Goal: Transaction & Acquisition: Book appointment/travel/reservation

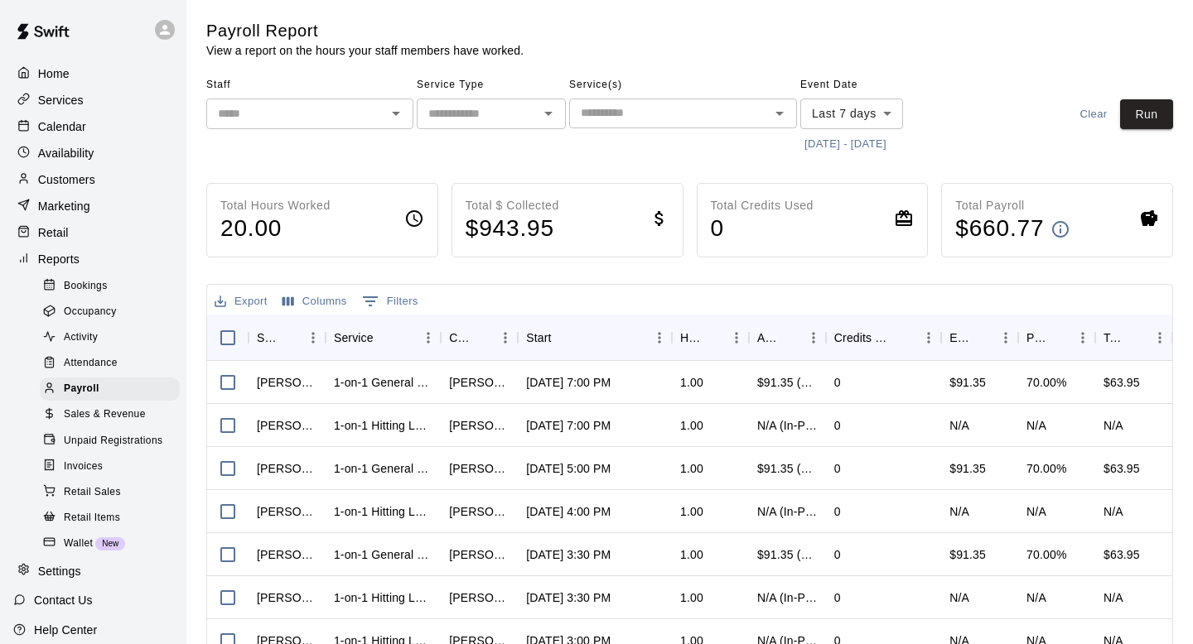
click at [93, 115] on div "Calendar" at bounding box center [93, 126] width 160 height 25
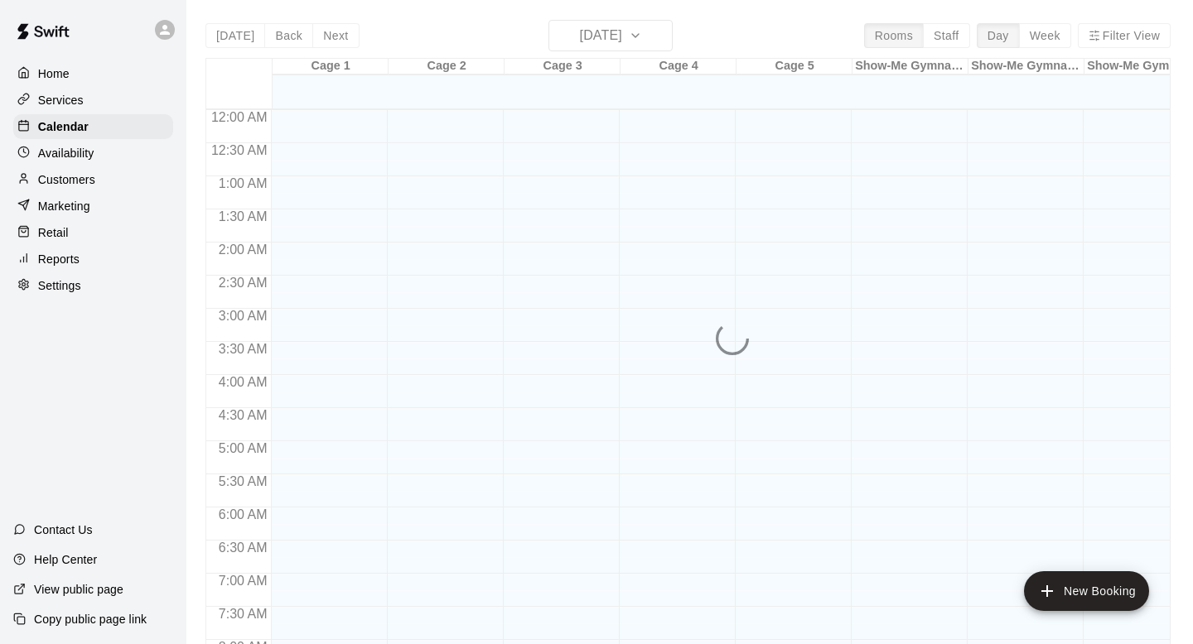
scroll to position [988, 0]
click at [84, 160] on p "Availability" at bounding box center [66, 153] width 56 height 17
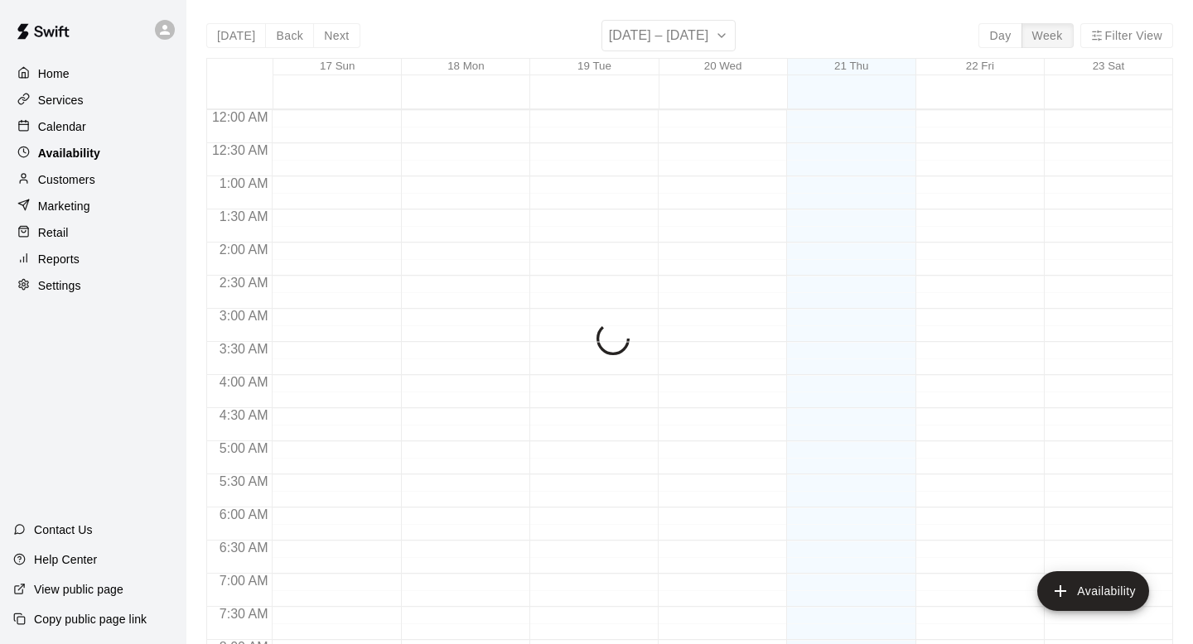
scroll to position [1038, 0]
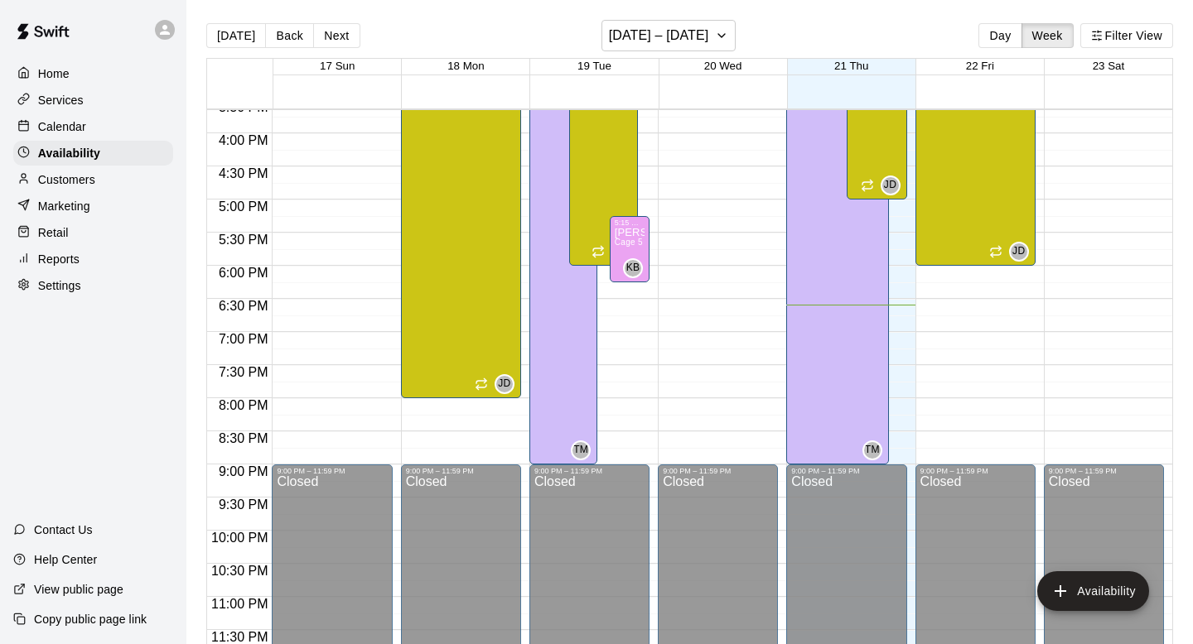
click at [90, 191] on div "Home Services Calendar Availability Customers Marketing Retail Reports Settings" at bounding box center [93, 180] width 186 height 240
click at [72, 166] on div "Home Services Calendar Availability Customers Marketing Retail Reports Settings" at bounding box center [93, 180] width 186 height 240
click at [70, 176] on p "Customers" at bounding box center [66, 179] width 57 height 17
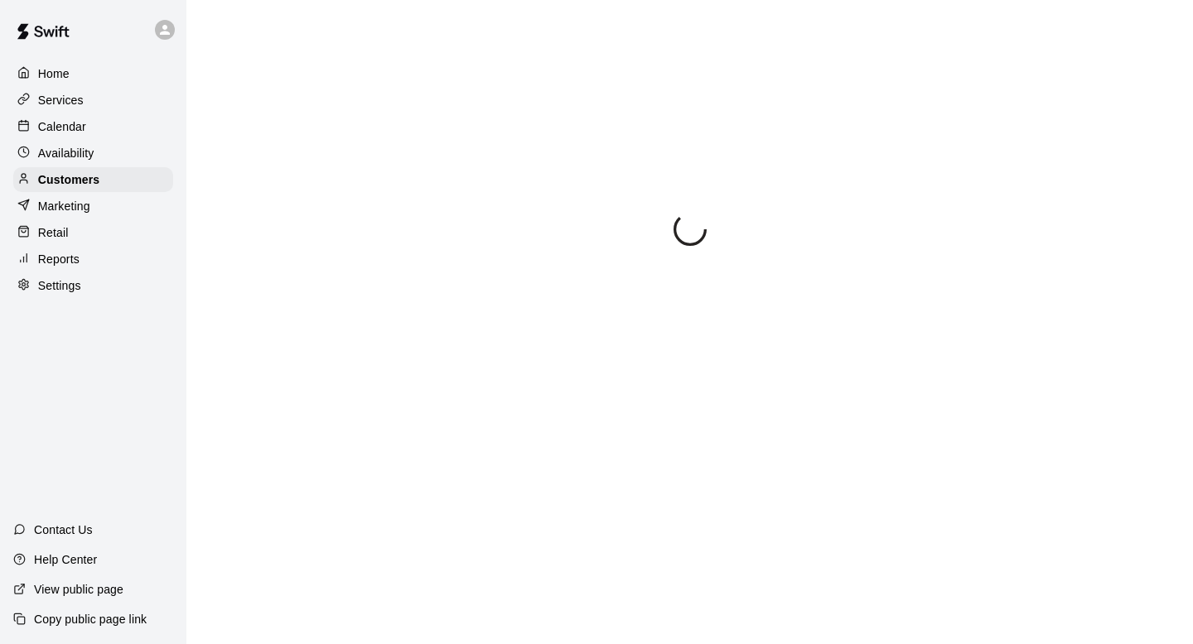
click at [73, 99] on p "Services" at bounding box center [61, 100] width 46 height 17
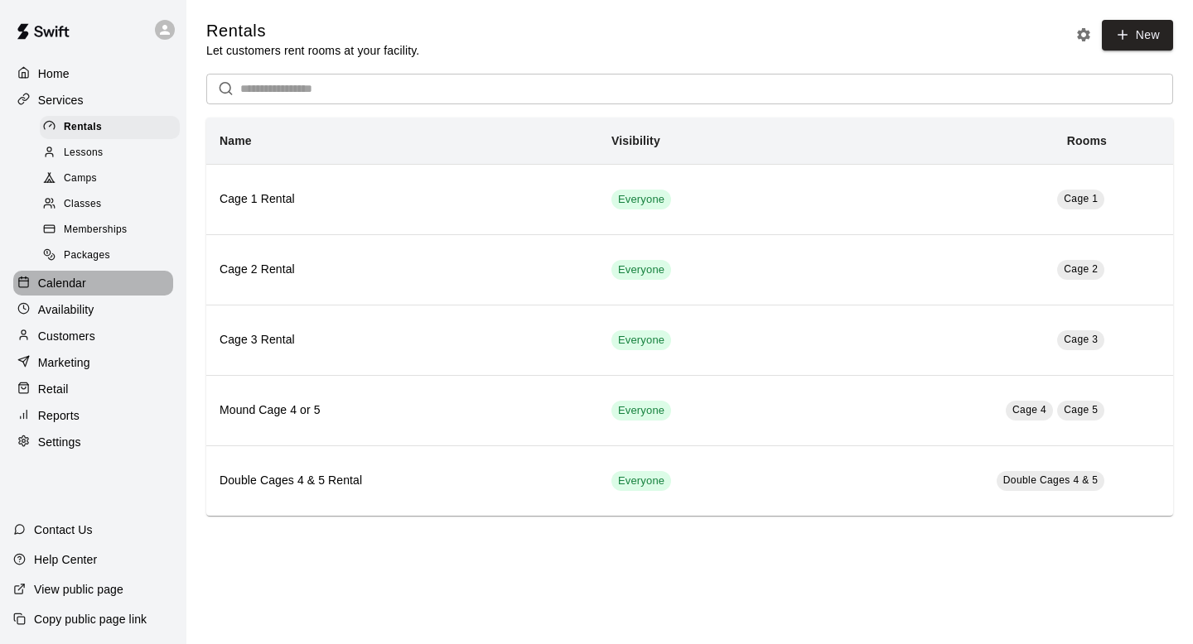
click at [62, 294] on div "Calendar" at bounding box center [93, 283] width 160 height 25
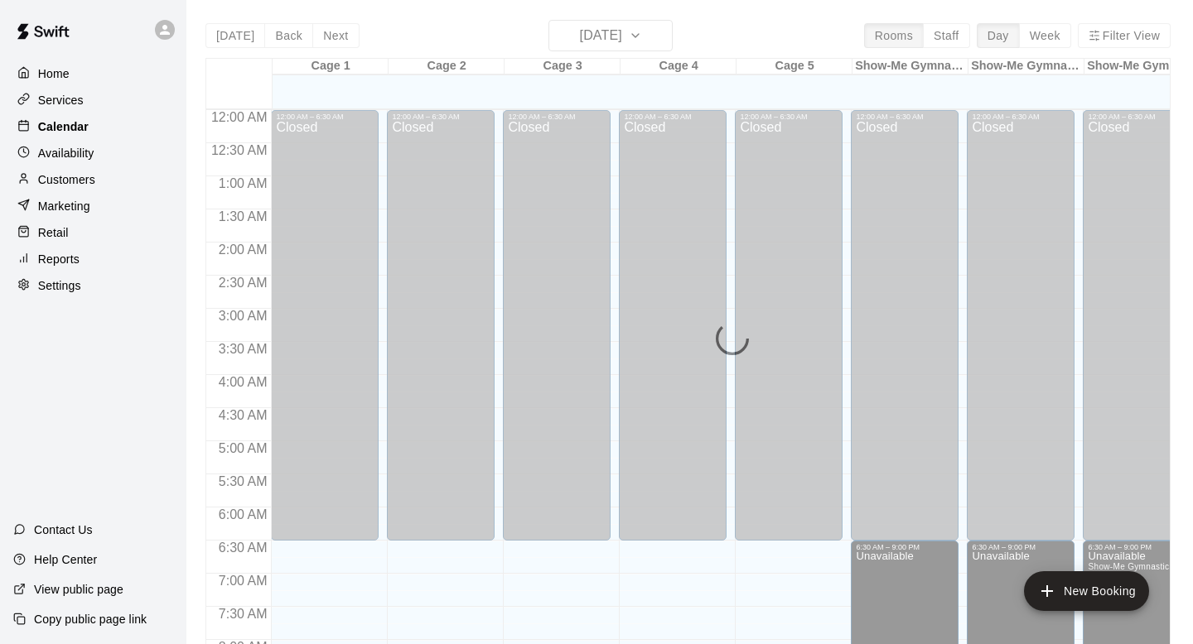
scroll to position [988, 0]
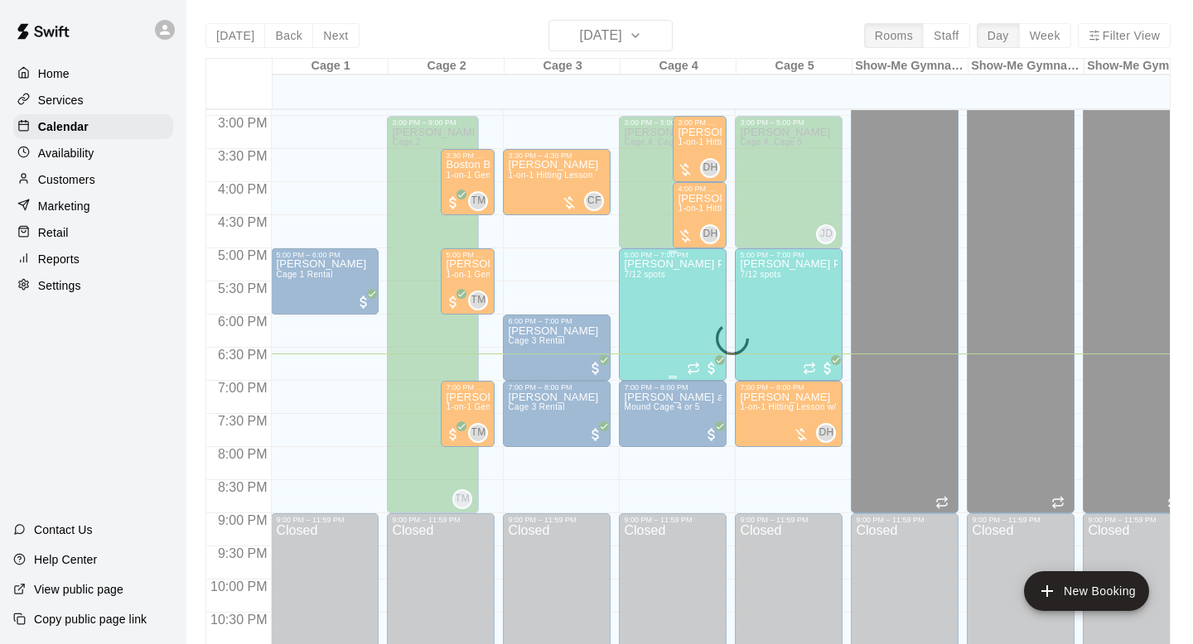
click at [665, 310] on div "[PERSON_NAME] Pitching Class 7/12 spots" at bounding box center [673, 581] width 98 height 644
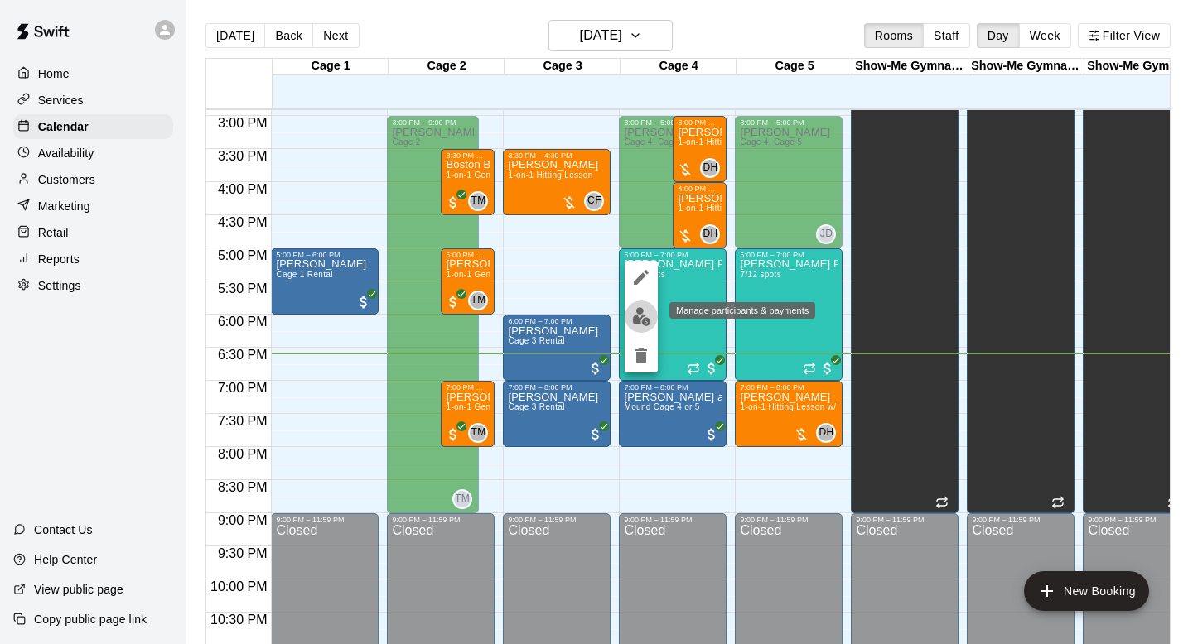
click at [639, 320] on img "edit" at bounding box center [641, 316] width 19 height 19
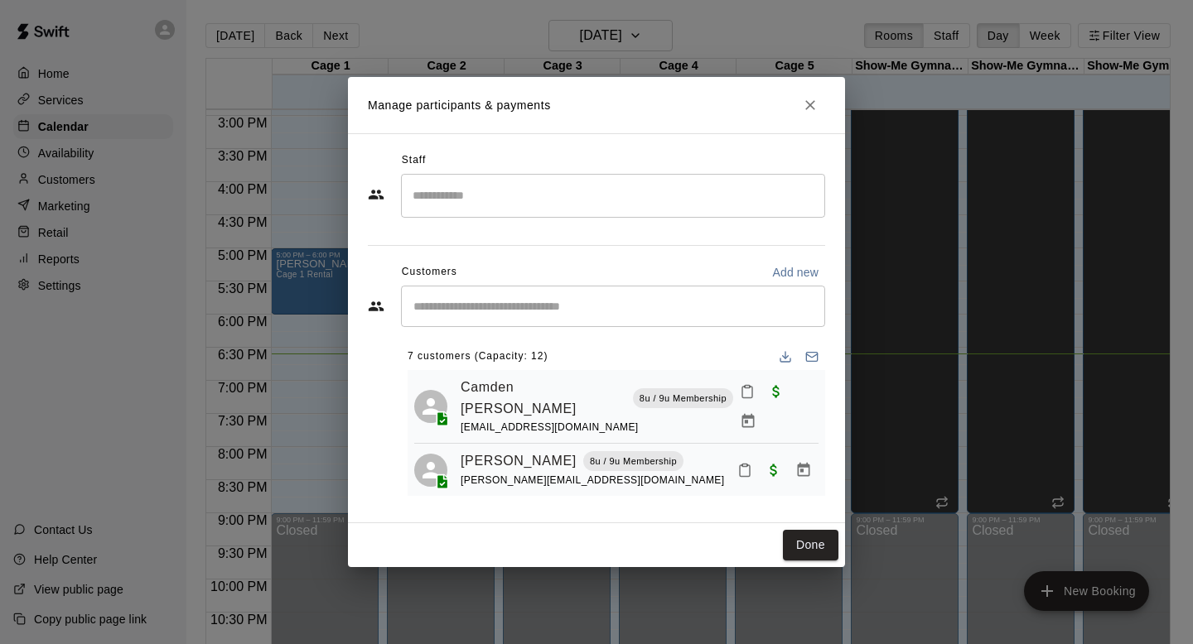
click at [553, 305] on input "Start typing to search customers..." at bounding box center [612, 306] width 409 height 17
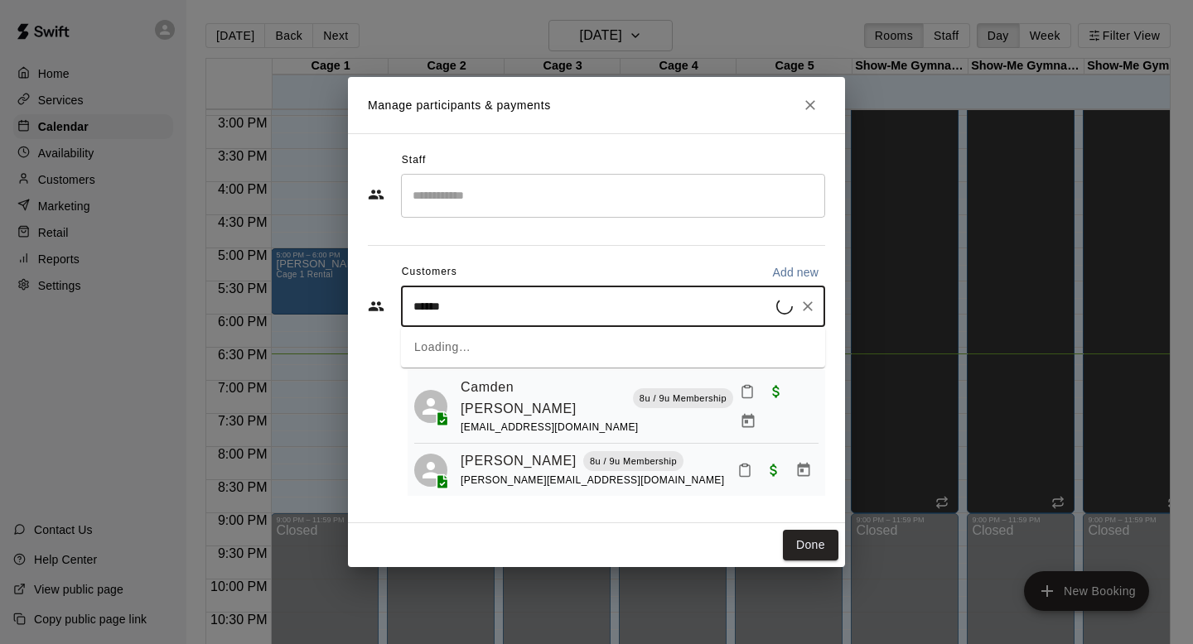
type input "*****"
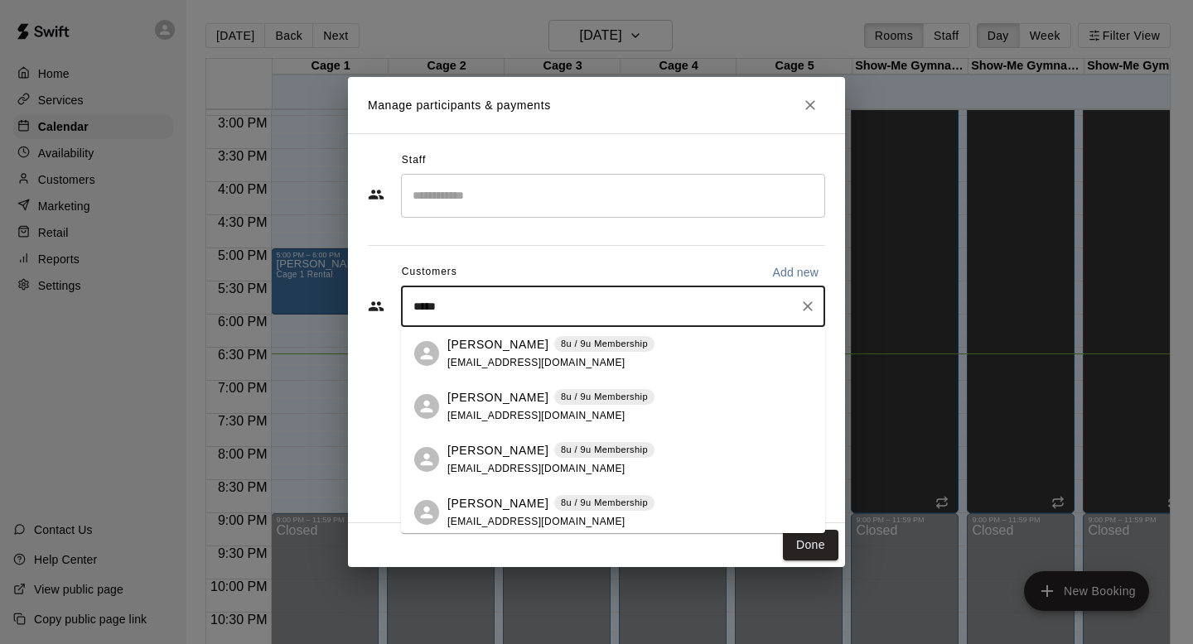
click at [474, 352] on p "Jodi Himmelberg" at bounding box center [497, 344] width 101 height 17
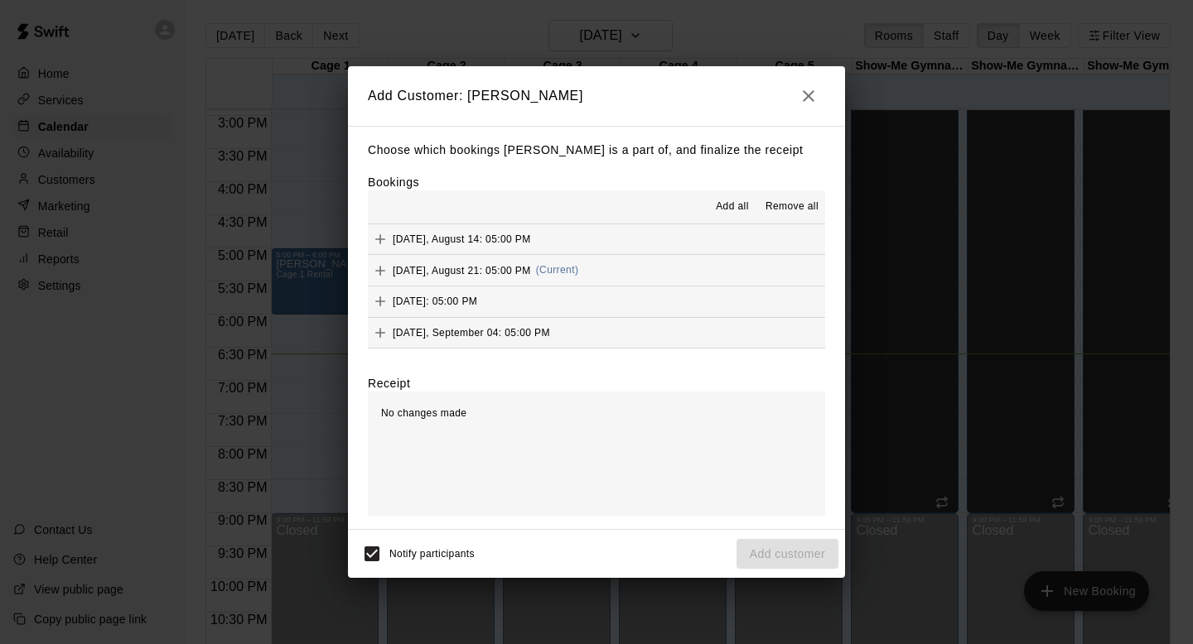
click at [729, 214] on span "Add all" at bounding box center [732, 207] width 33 height 17
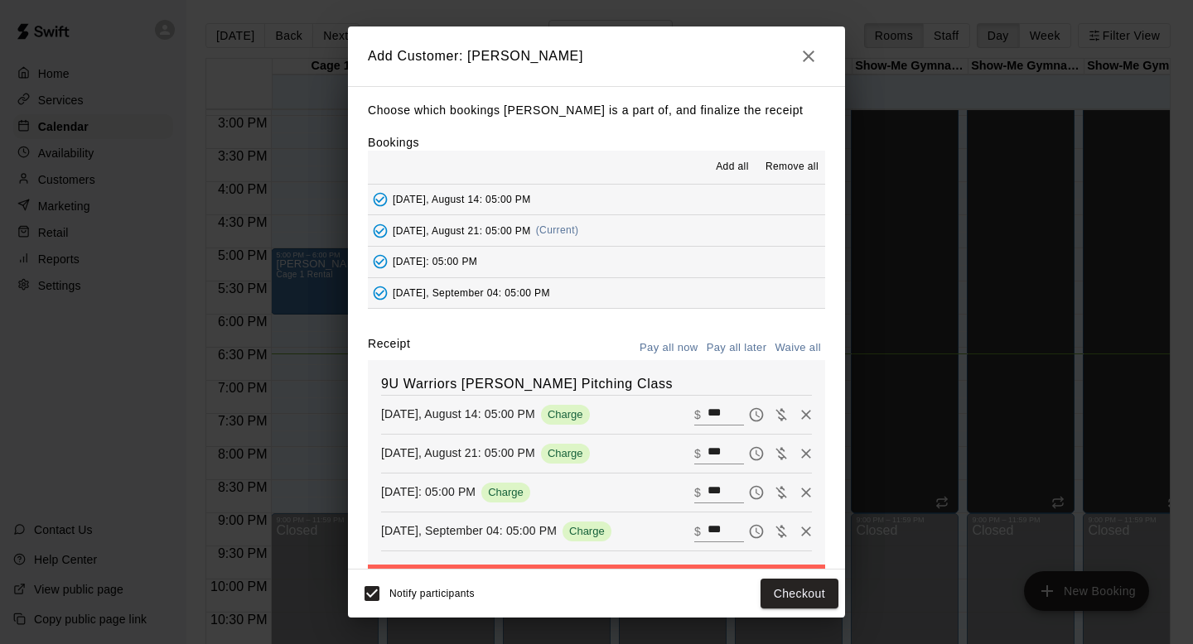
scroll to position [58, 0]
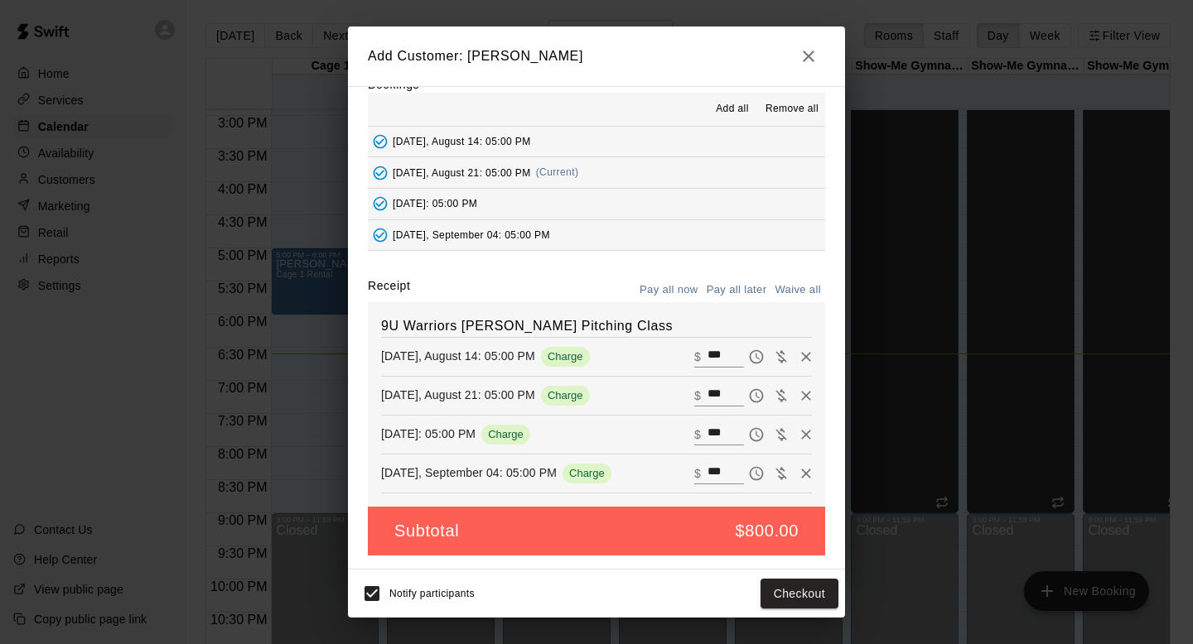
click at [811, 395] on icon "Remove" at bounding box center [806, 396] width 17 height 17
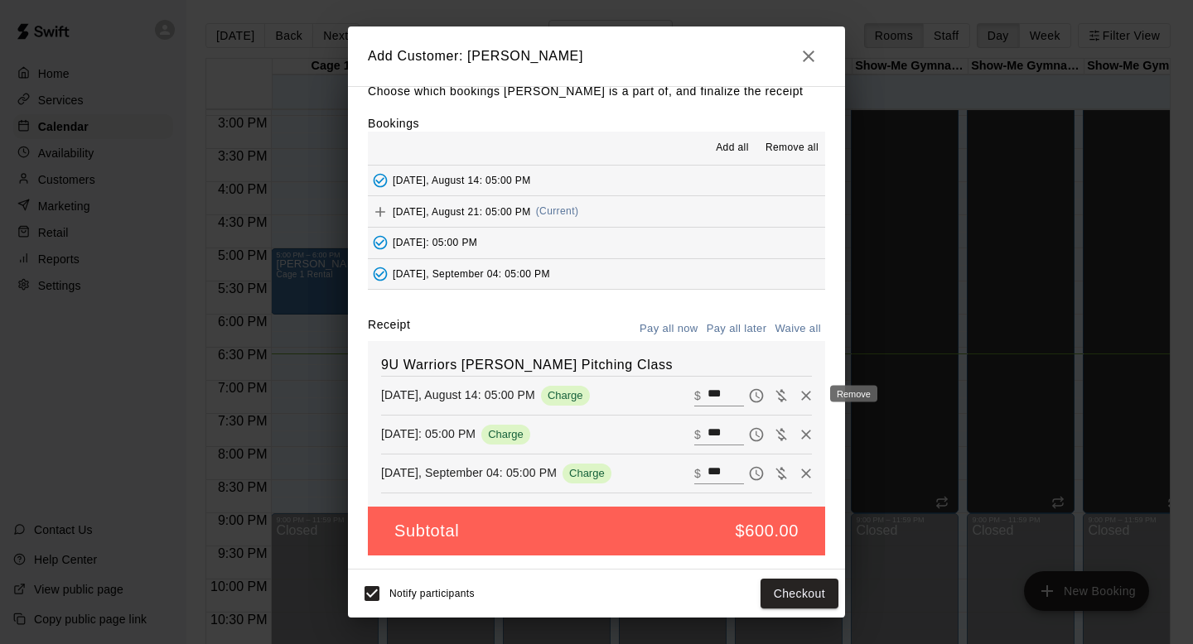
scroll to position [19, 0]
click at [806, 417] on div "9U Warriors Fewell Pitching Class Thursday, August 14: 05:00 PM Charge ​ $ *** …" at bounding box center [596, 424] width 457 height 166
click at [806, 432] on icon "Remove" at bounding box center [806, 435] width 17 height 17
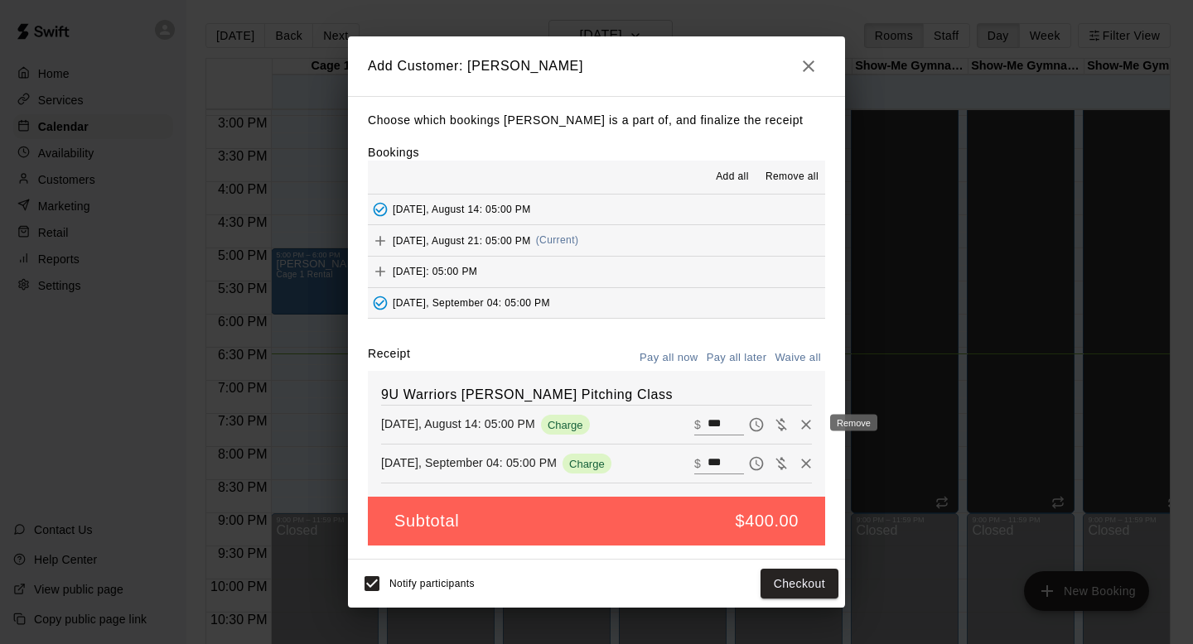
scroll to position [0, 0]
click at [803, 456] on icon "Remove" at bounding box center [806, 464] width 17 height 17
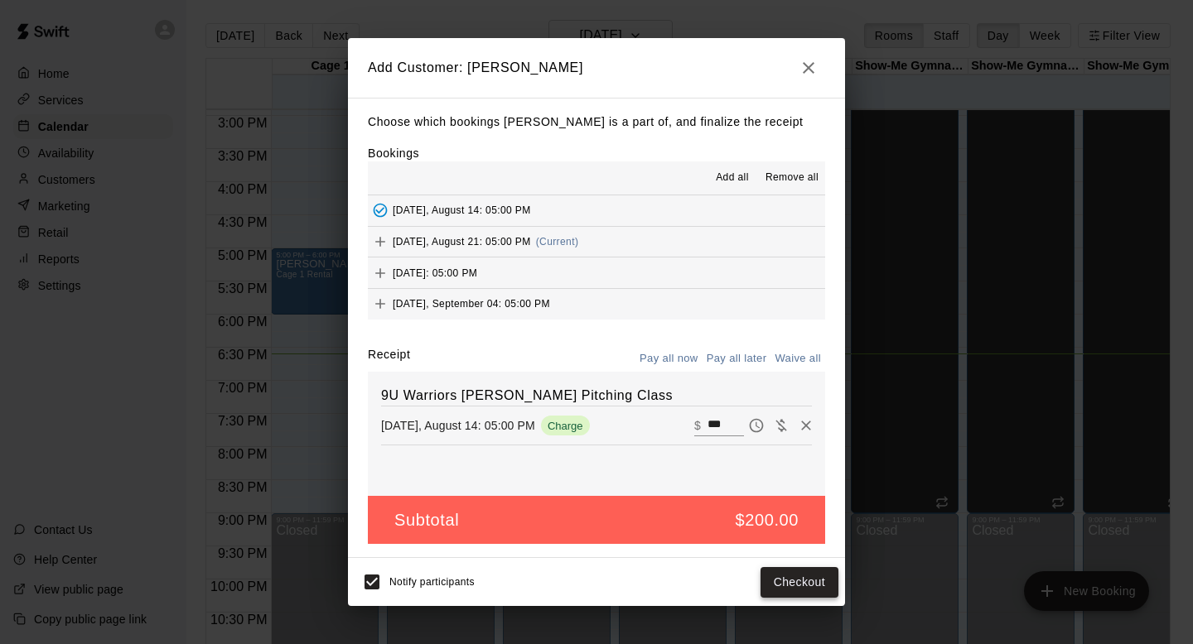
click at [791, 580] on button "Checkout" at bounding box center [799, 582] width 78 height 31
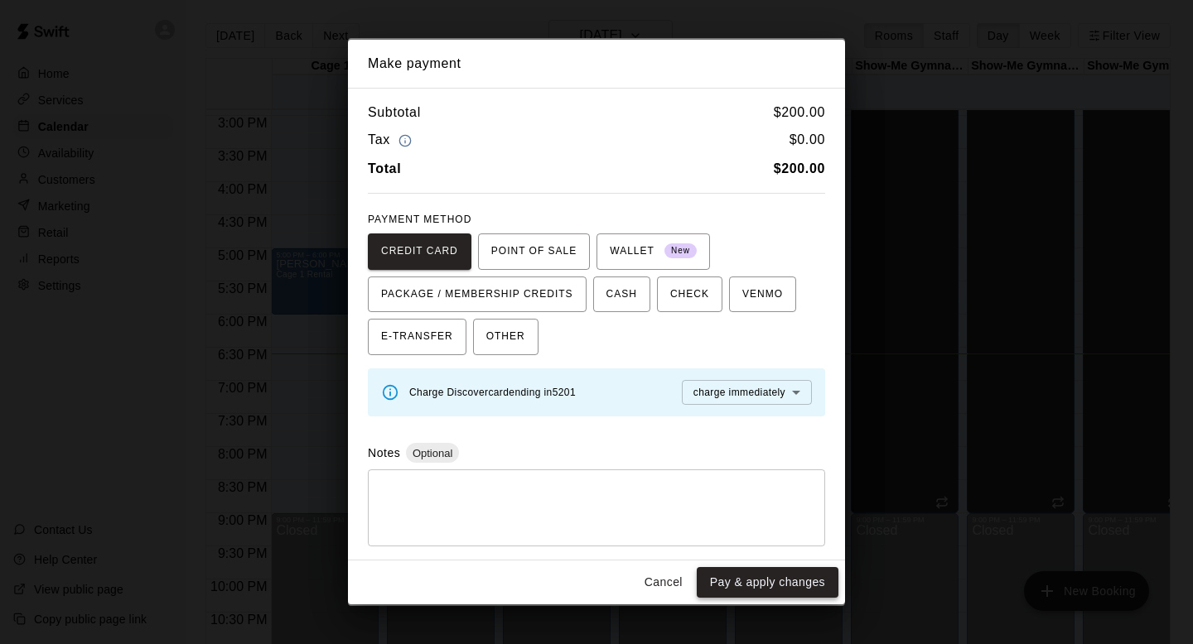
click at [727, 591] on button "Pay & apply changes" at bounding box center [768, 582] width 142 height 31
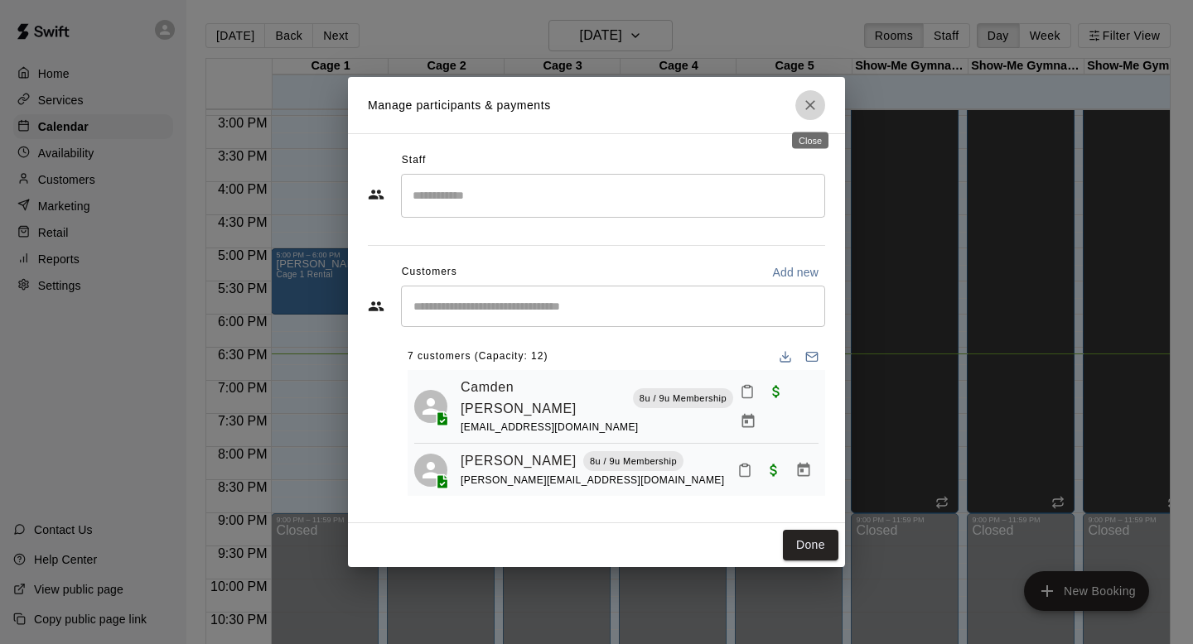
click at [813, 109] on icon "Close" at bounding box center [810, 105] width 17 height 17
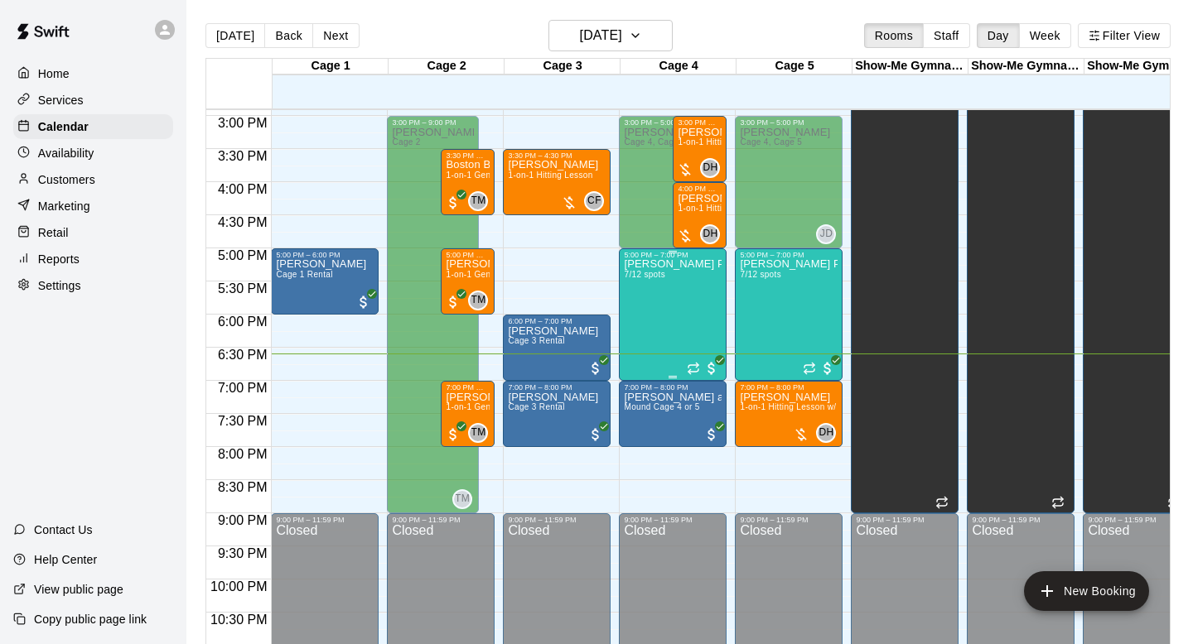
click at [683, 318] on div "[PERSON_NAME] Pitching Class 7/12 spots" at bounding box center [673, 581] width 98 height 644
click at [638, 309] on img "edit" at bounding box center [641, 316] width 19 height 19
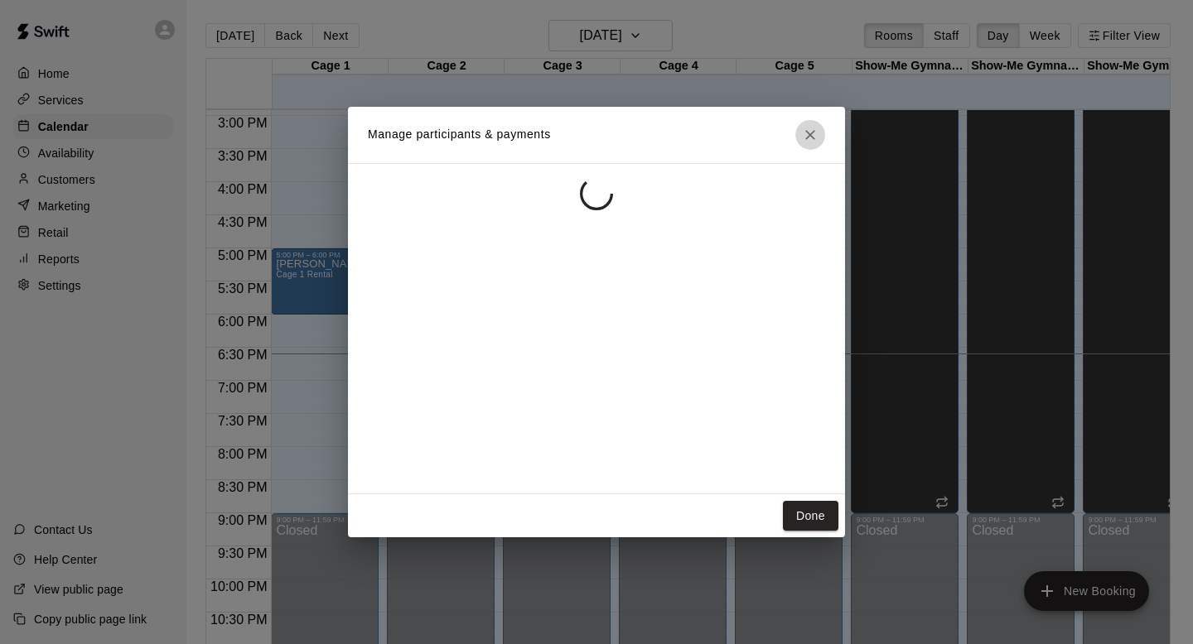
click at [816, 145] on div "Manage participants & payments Done" at bounding box center [596, 323] width 497 height 432
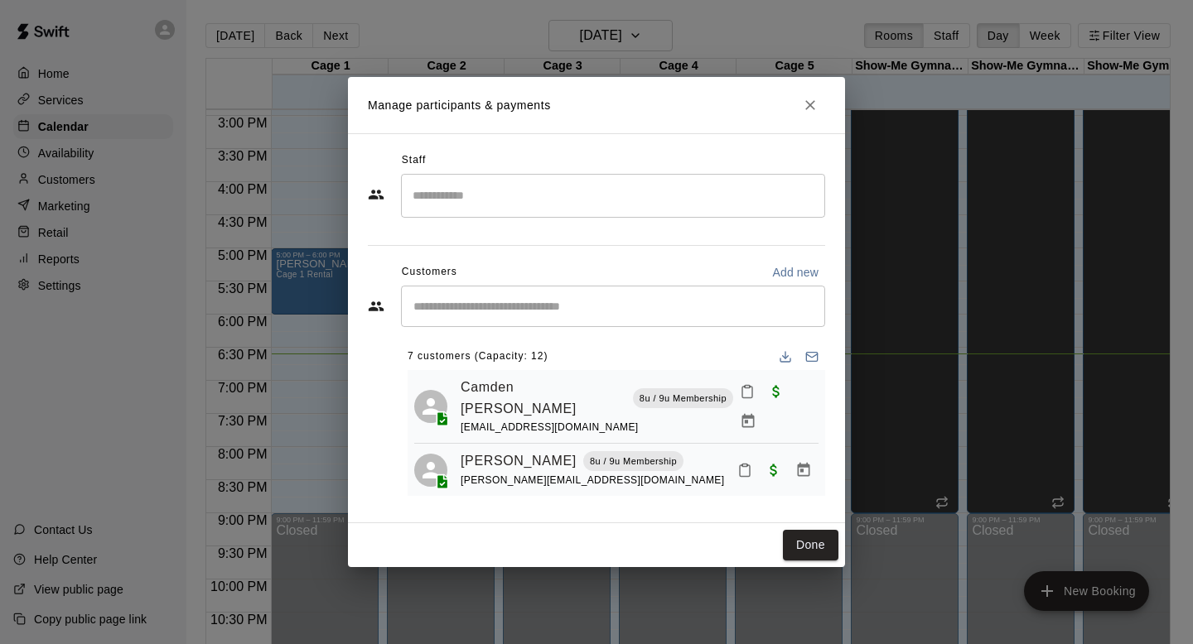
click at [810, 103] on icon "Close" at bounding box center [810, 105] width 17 height 17
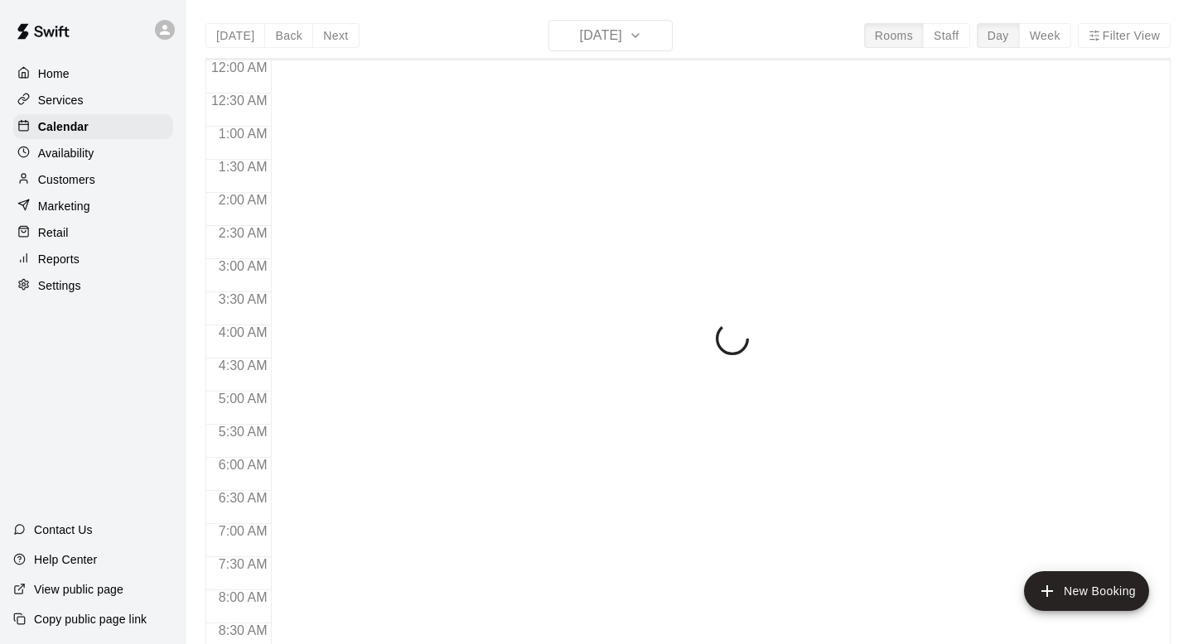
scroll to position [988, 0]
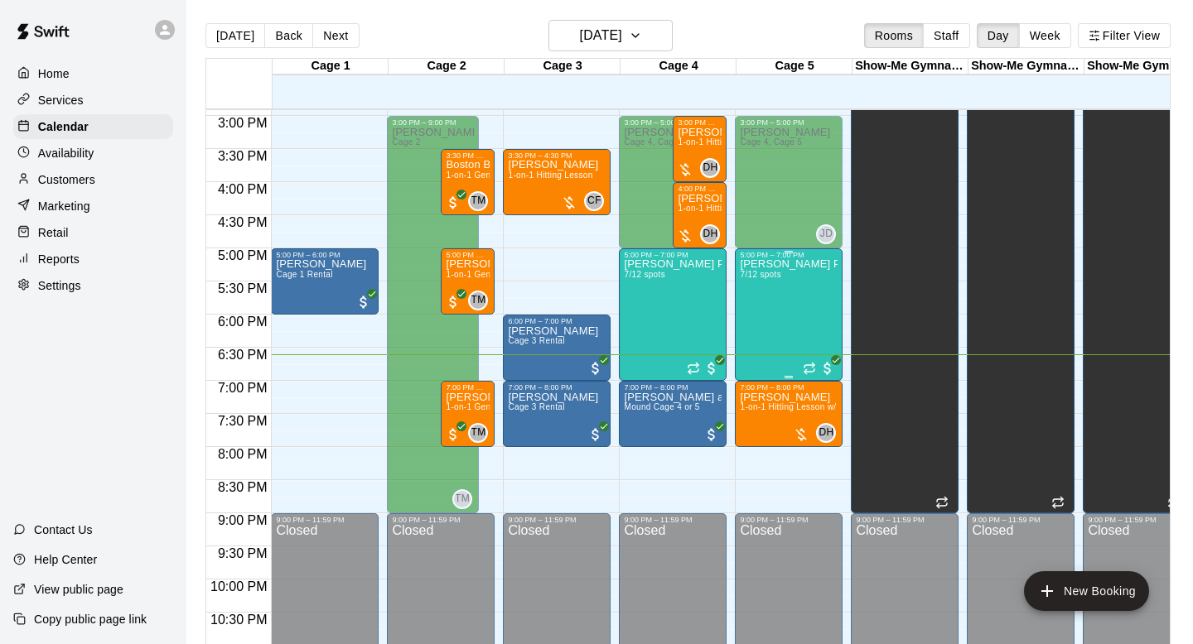
click at [769, 316] on div "[PERSON_NAME] Pitching Class 7/12 spots" at bounding box center [789, 581] width 98 height 644
click at [759, 307] on img "edit" at bounding box center [757, 316] width 19 height 19
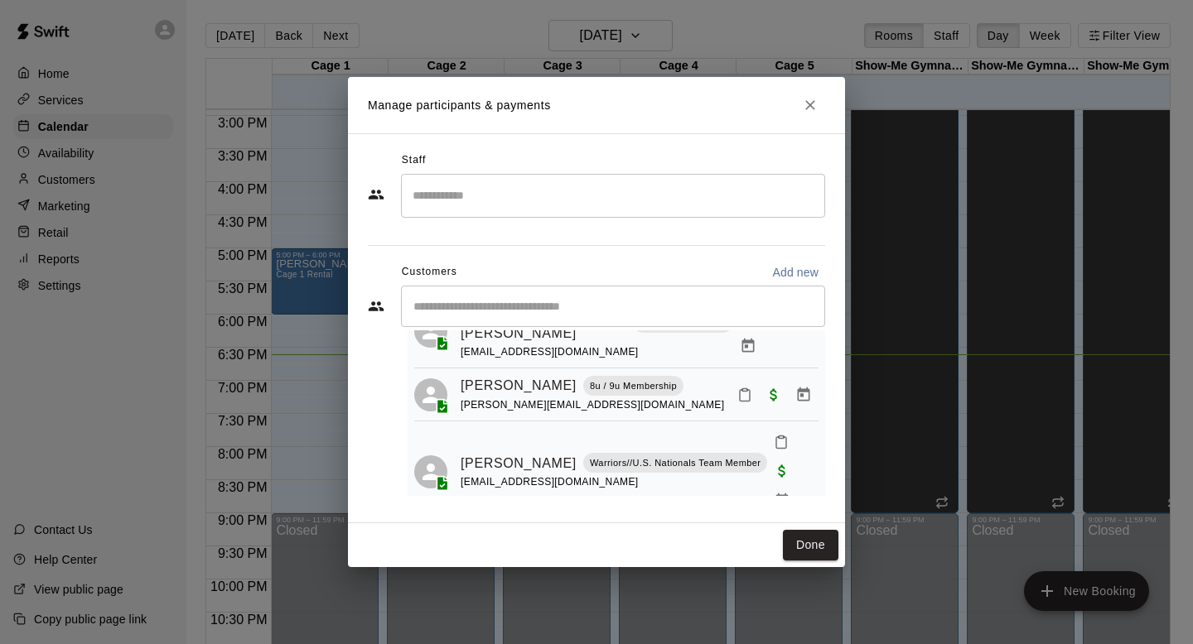
scroll to position [0, 0]
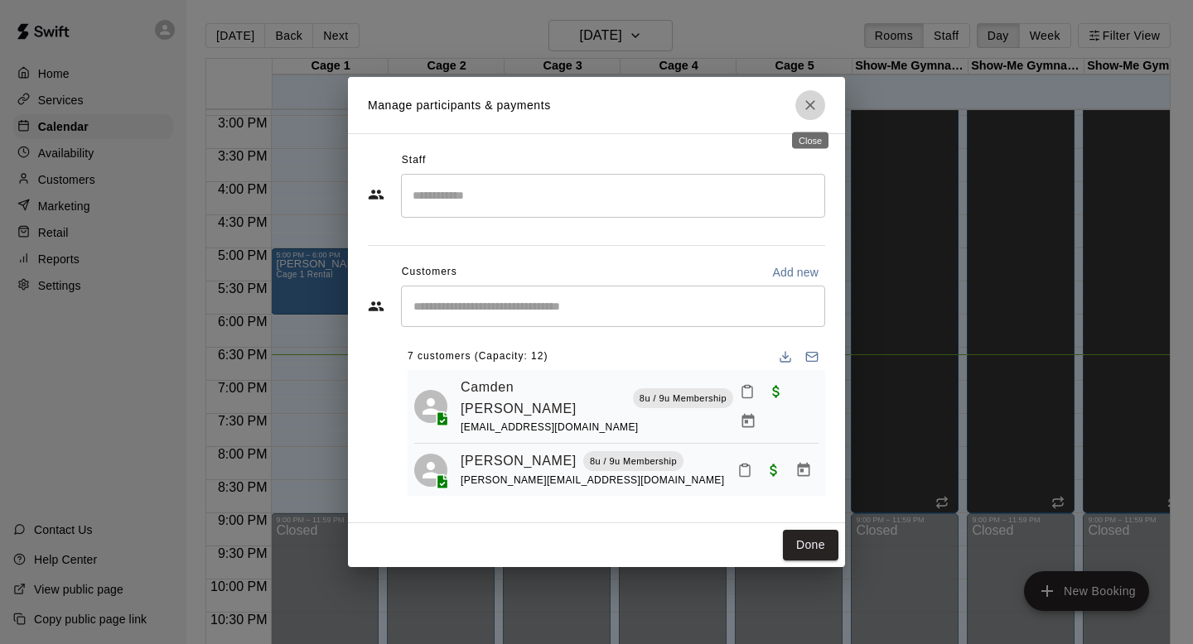
click at [821, 113] on button "Close" at bounding box center [810, 105] width 30 height 30
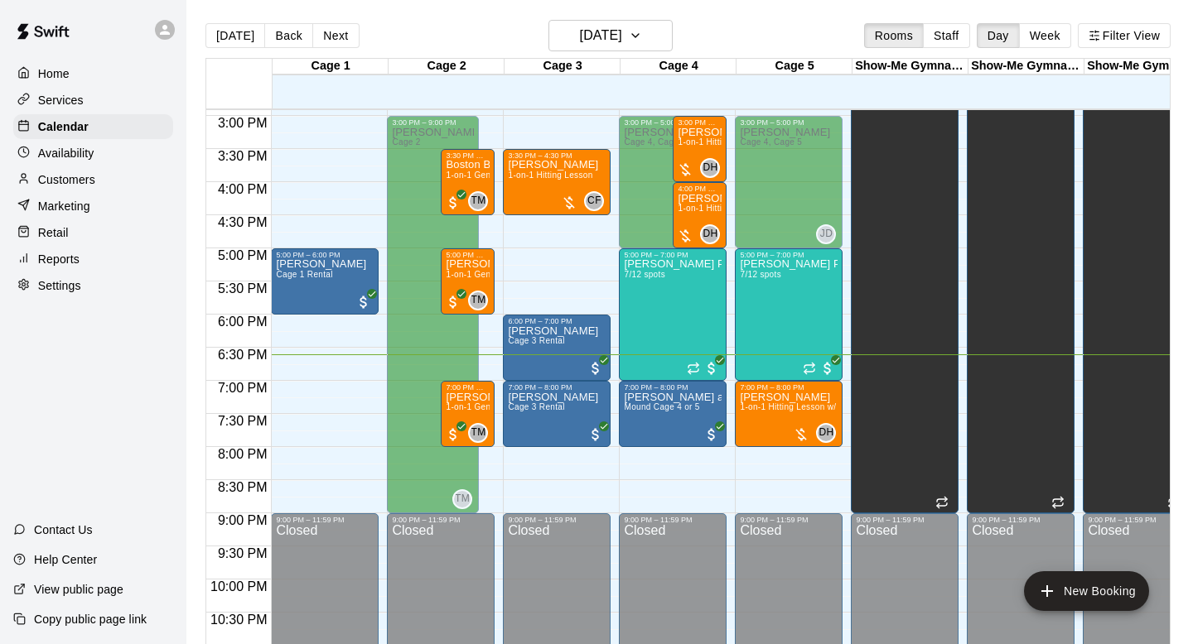
click at [186, 295] on main "Today Back Next Thursday Aug 21 Rooms Staff Day Week Filter View Cage 1 21 Thu …" at bounding box center [689, 335] width 1006 height 671
click at [661, 278] on span "7/12 spots" at bounding box center [644, 274] width 41 height 9
click at [644, 336] on img "edit" at bounding box center [641, 327] width 19 height 19
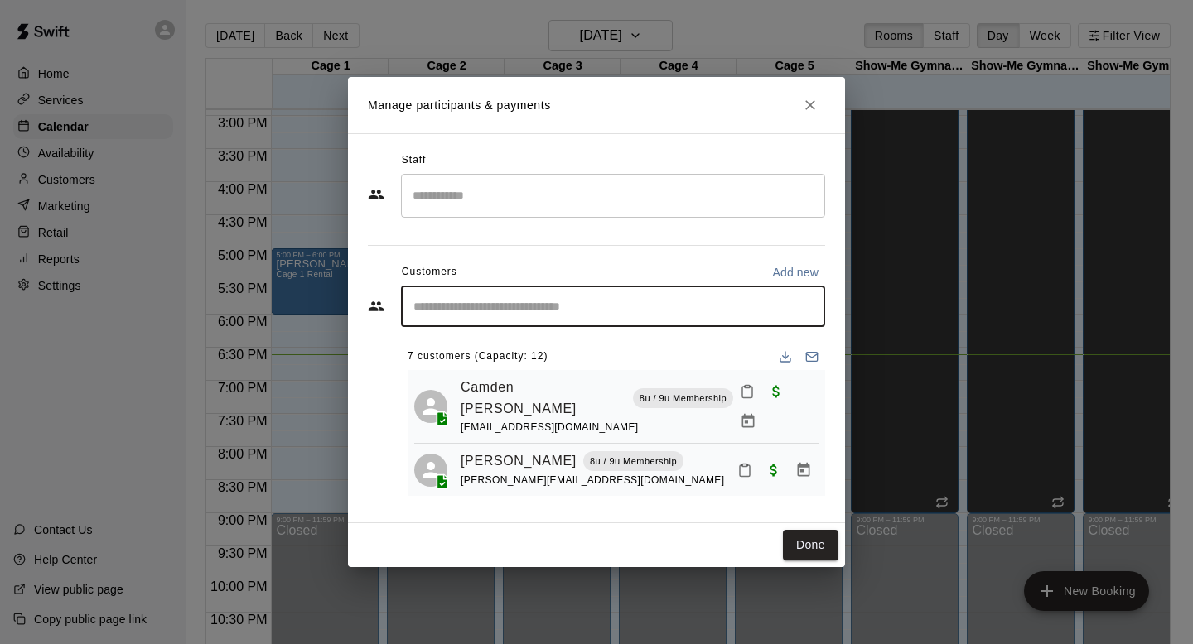
click at [567, 314] on input "Start typing to search customers..." at bounding box center [612, 306] width 409 height 17
type input "*****"
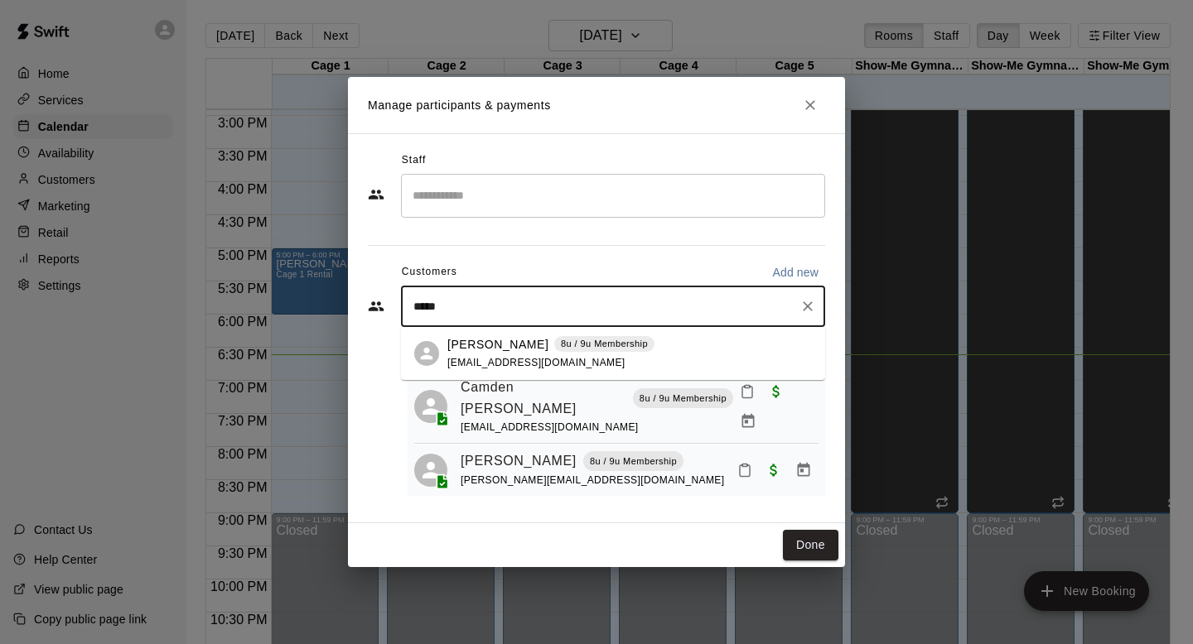
click at [542, 358] on span "[EMAIL_ADDRESS][DOMAIN_NAME]" at bounding box center [536, 363] width 178 height 12
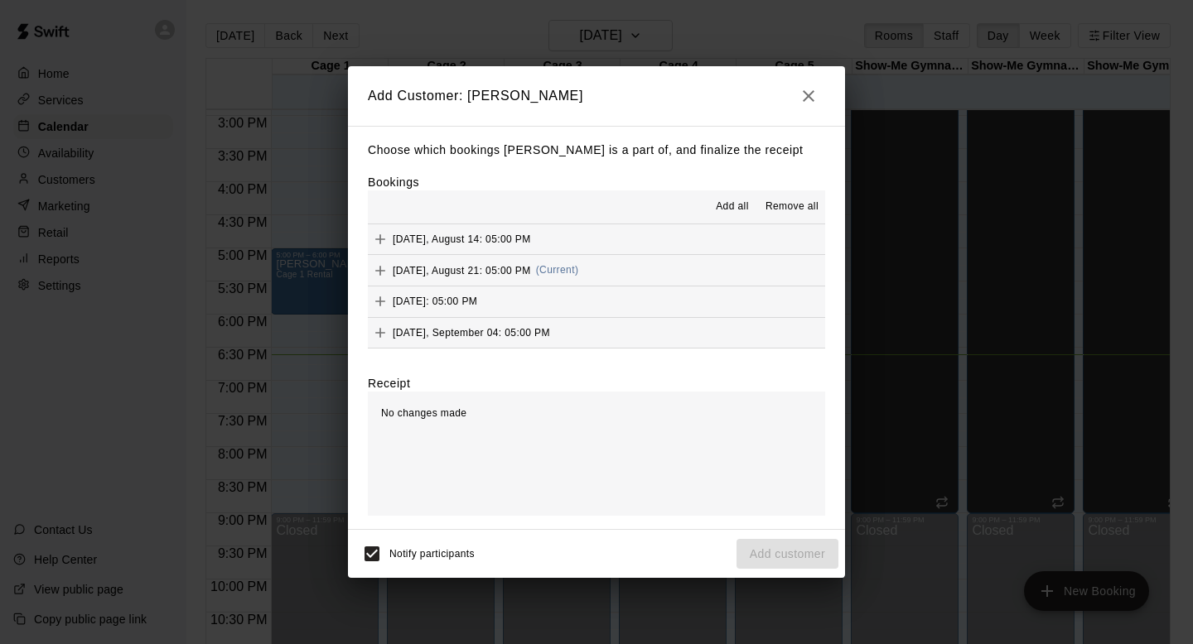
click at [406, 298] on span "[DATE]: 05:00 PM" at bounding box center [435, 302] width 84 height 12
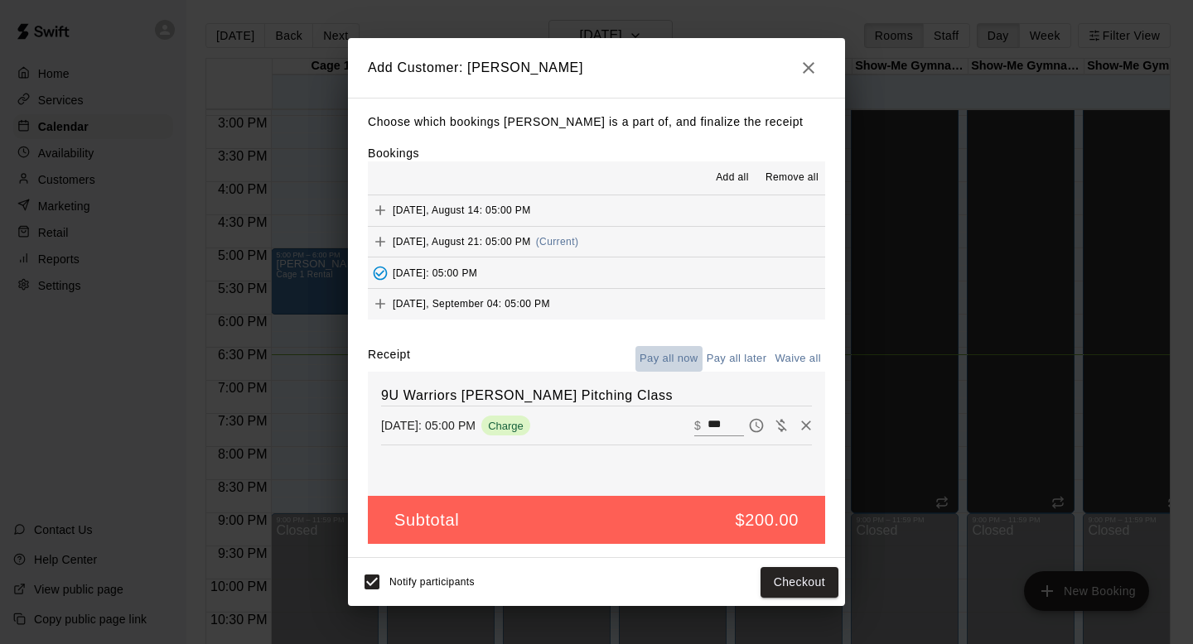
click at [663, 359] on button "Pay all now" at bounding box center [668, 359] width 67 height 26
click at [784, 586] on button "Checkout" at bounding box center [799, 582] width 78 height 31
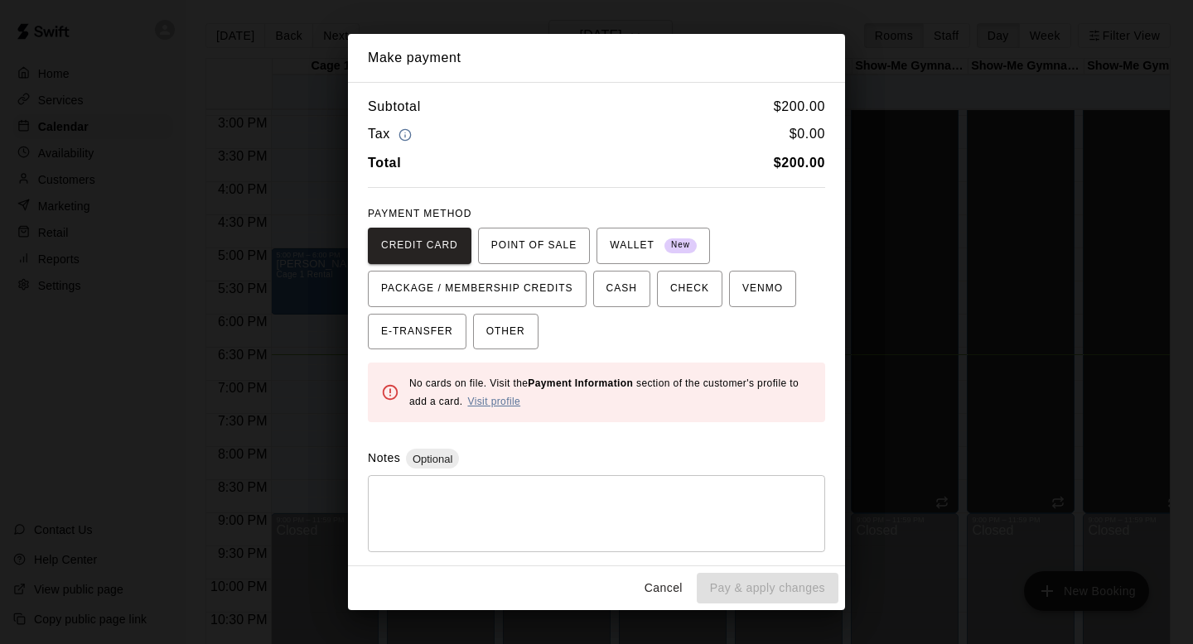
click at [474, 404] on link "Visit profile" at bounding box center [493, 402] width 53 height 12
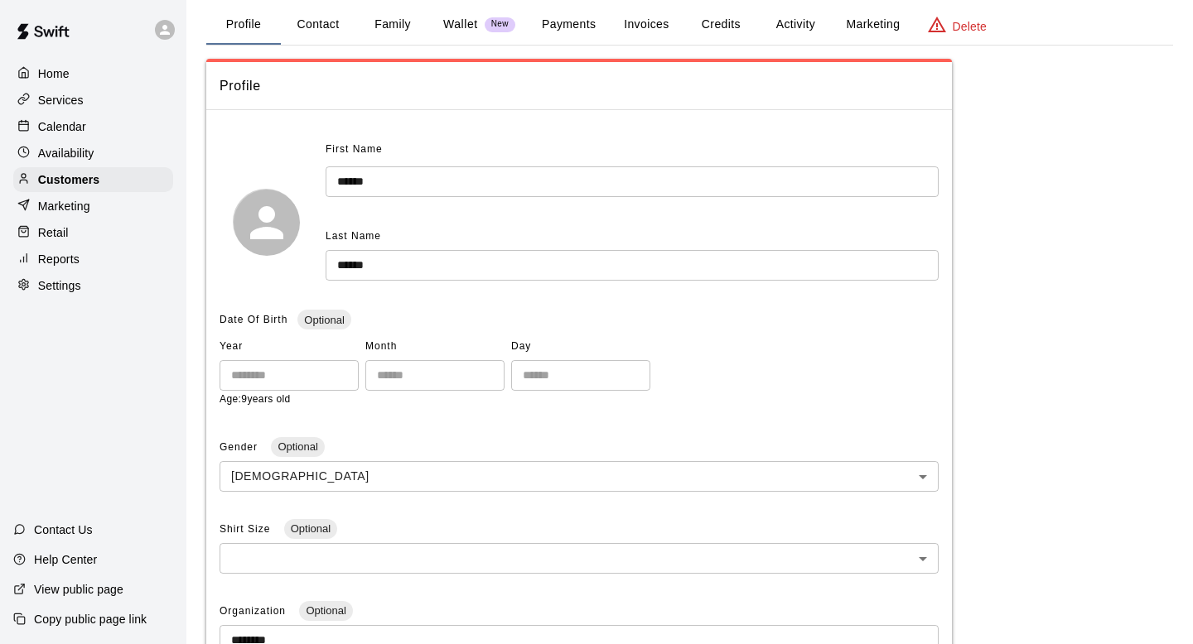
scroll to position [86, 0]
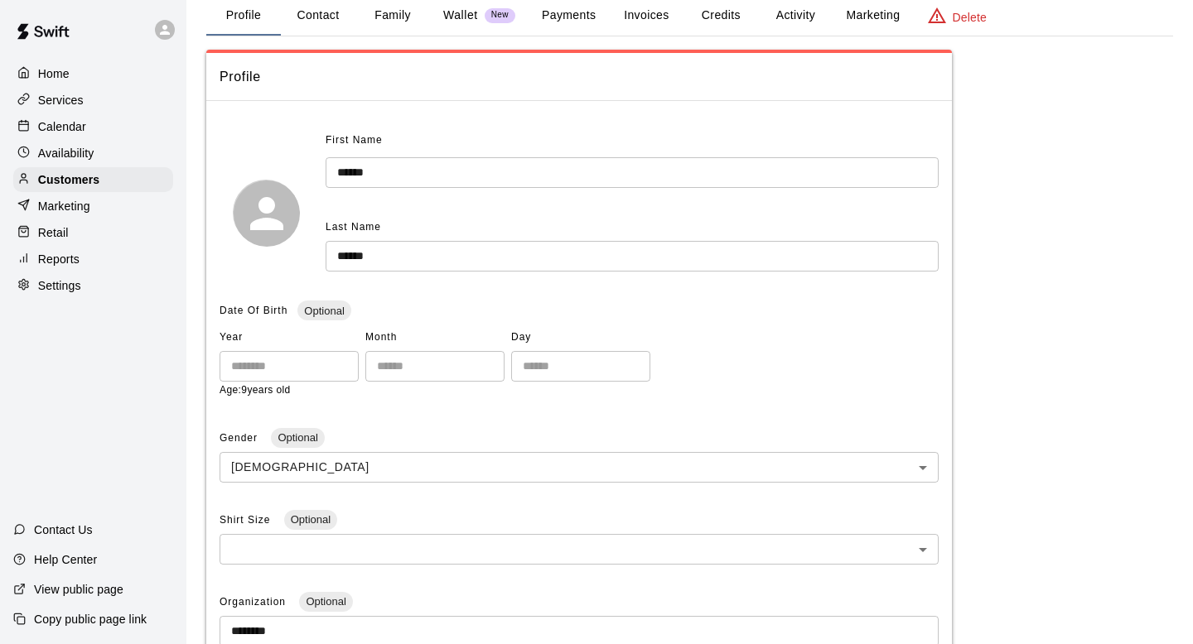
click at [460, 17] on p "Wallet" at bounding box center [460, 15] width 35 height 17
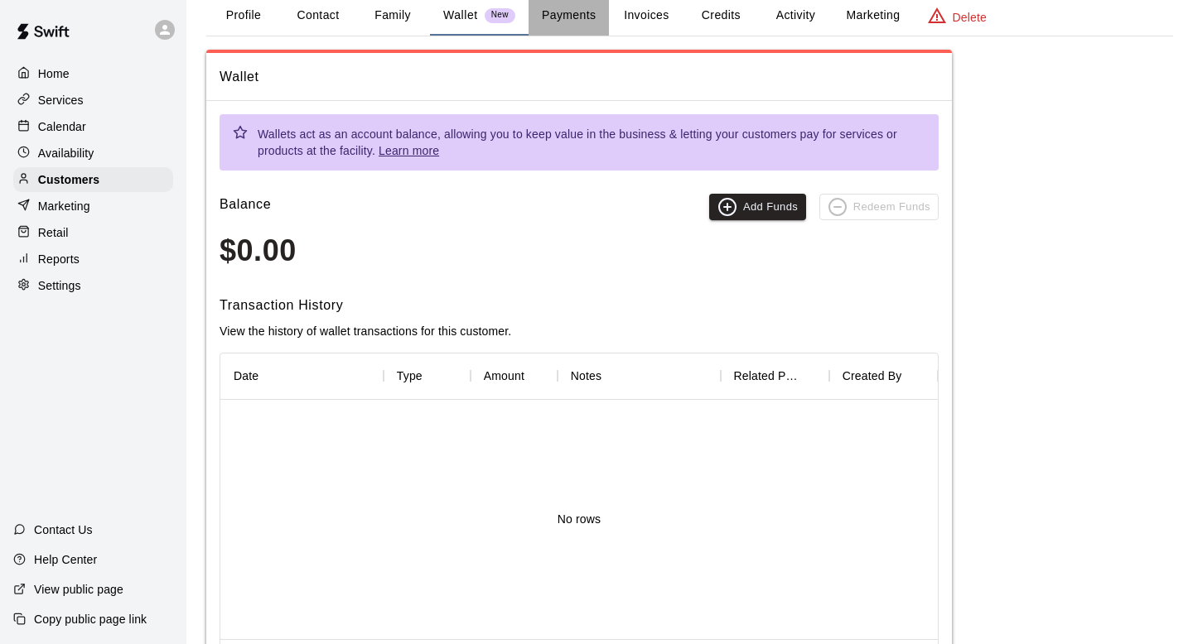
click at [548, 21] on button "Payments" at bounding box center [568, 16] width 80 height 40
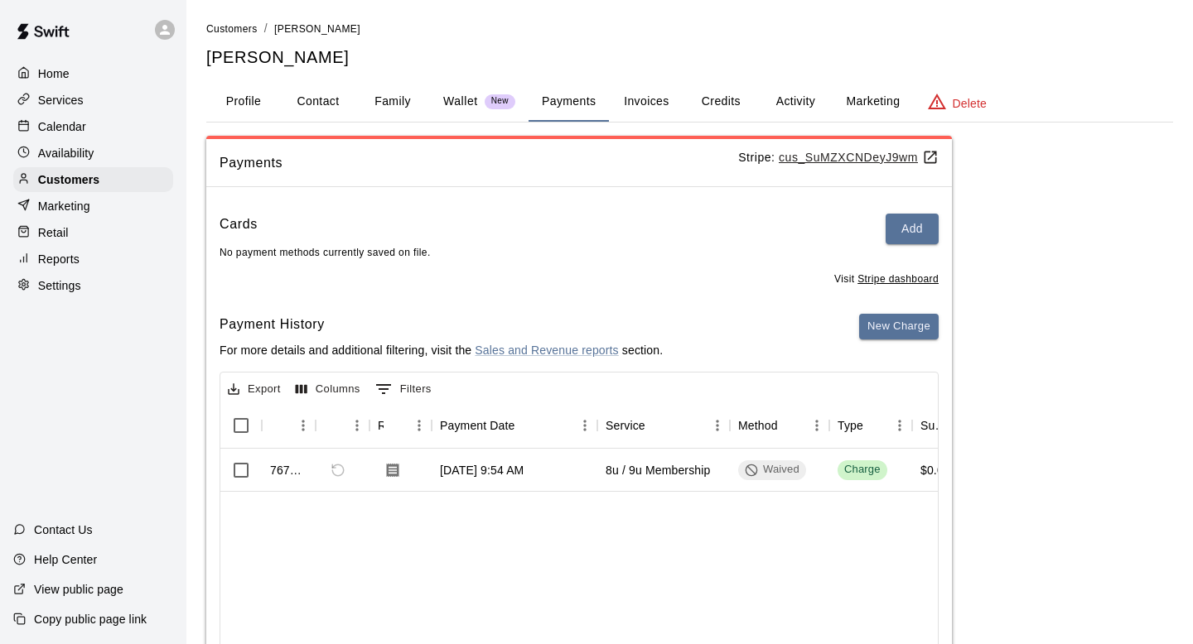
click at [441, 104] on button "Wallet New" at bounding box center [479, 102] width 99 height 40
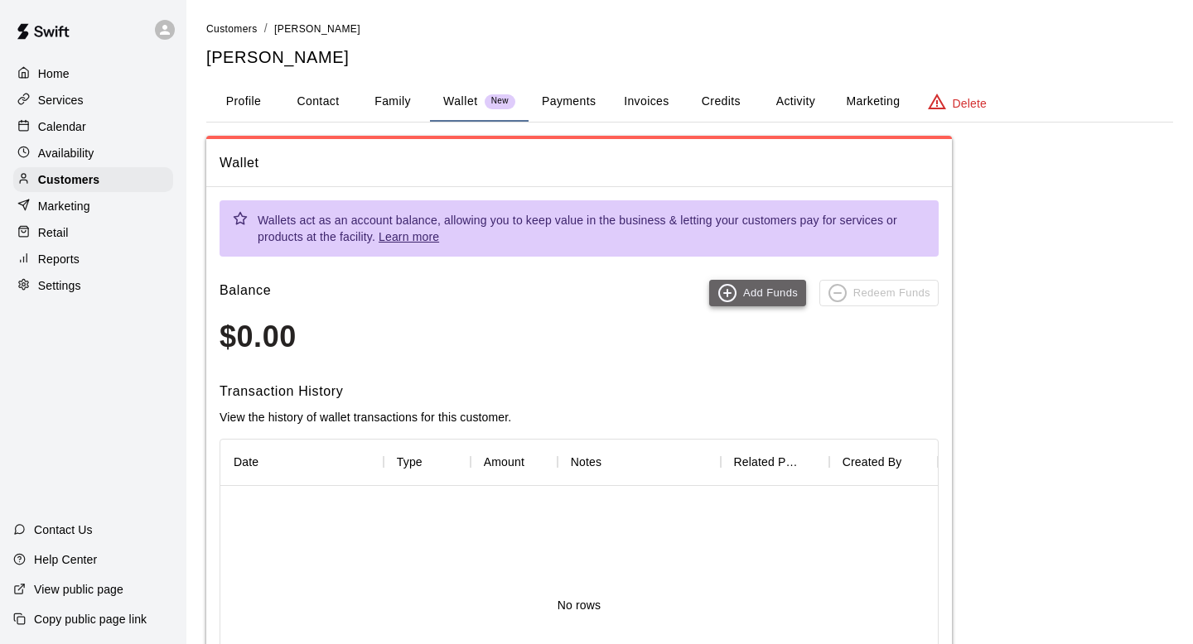
click at [729, 287] on icon "button" at bounding box center [727, 293] width 20 height 20
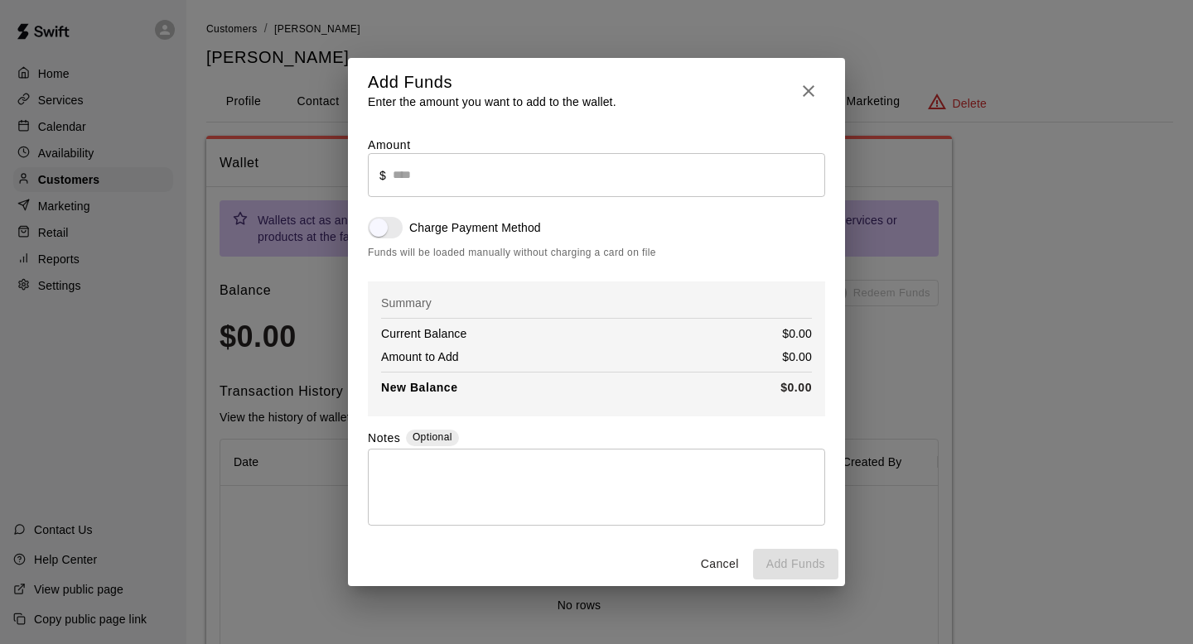
click at [790, 95] on div "Add Funds Enter the amount you want to add to the wallet." at bounding box center [596, 90] width 457 height 39
click at [819, 89] on button "button" at bounding box center [808, 90] width 33 height 39
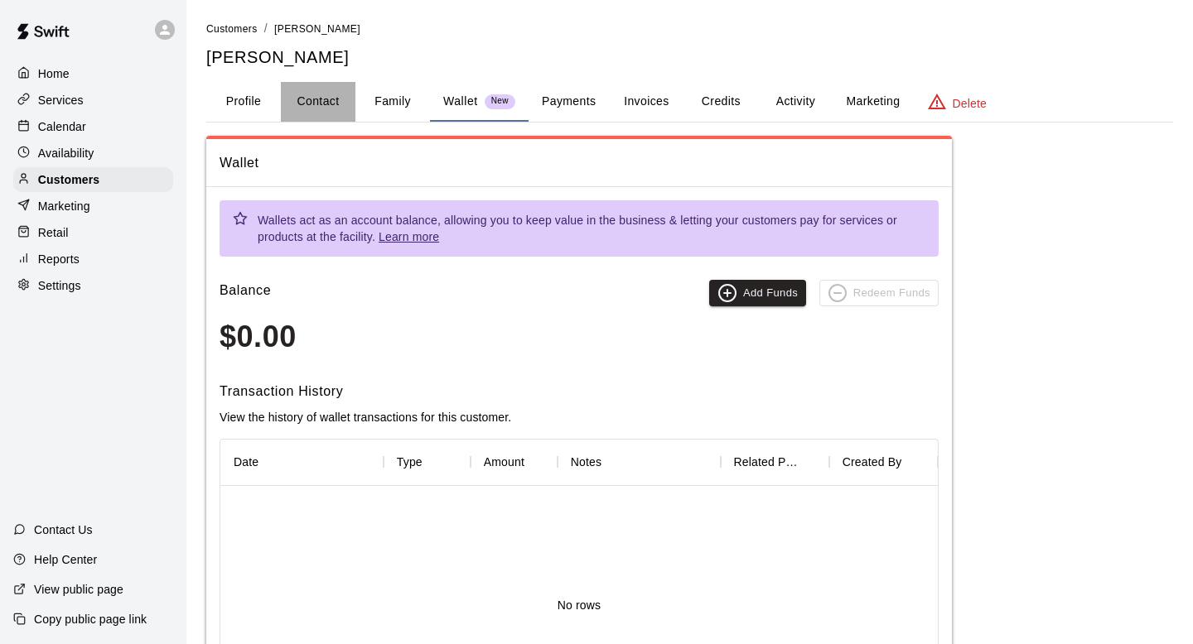
click at [306, 109] on button "Contact" at bounding box center [318, 102] width 75 height 40
select select "**"
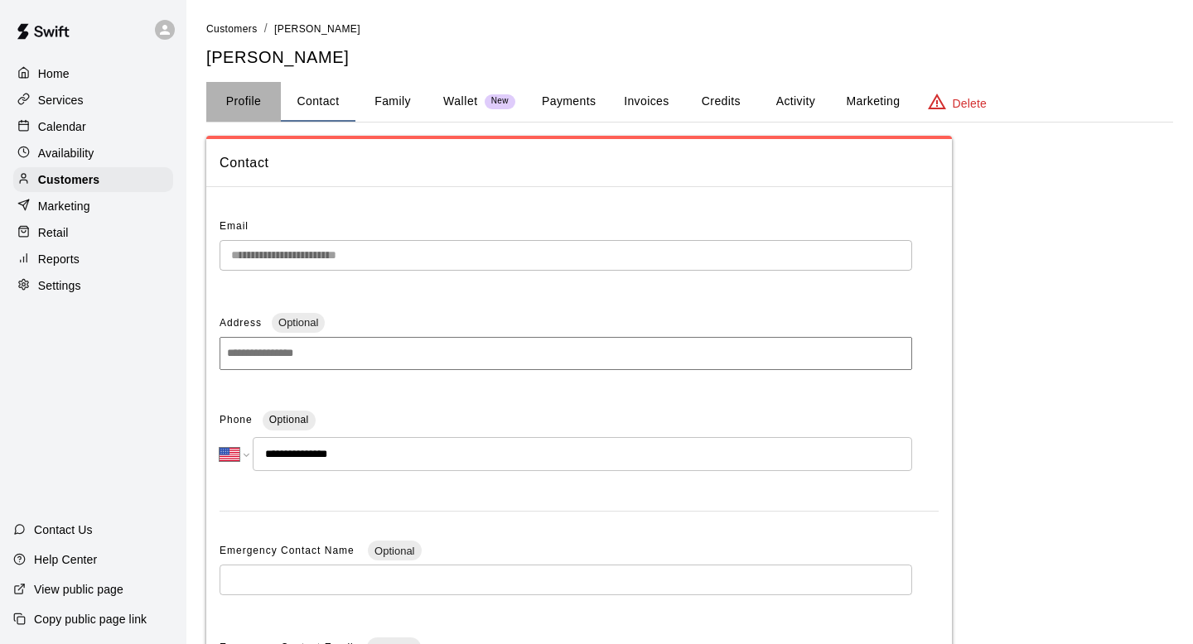
click at [226, 109] on button "Profile" at bounding box center [243, 102] width 75 height 40
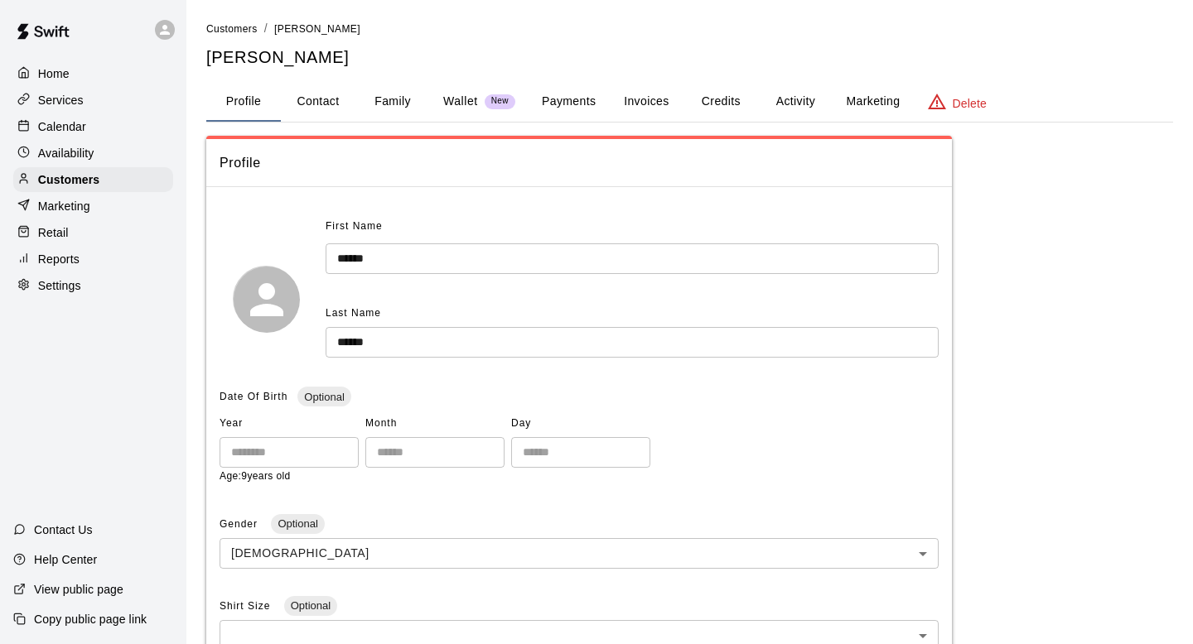
click at [317, 89] on button "Contact" at bounding box center [318, 102] width 75 height 40
select select "**"
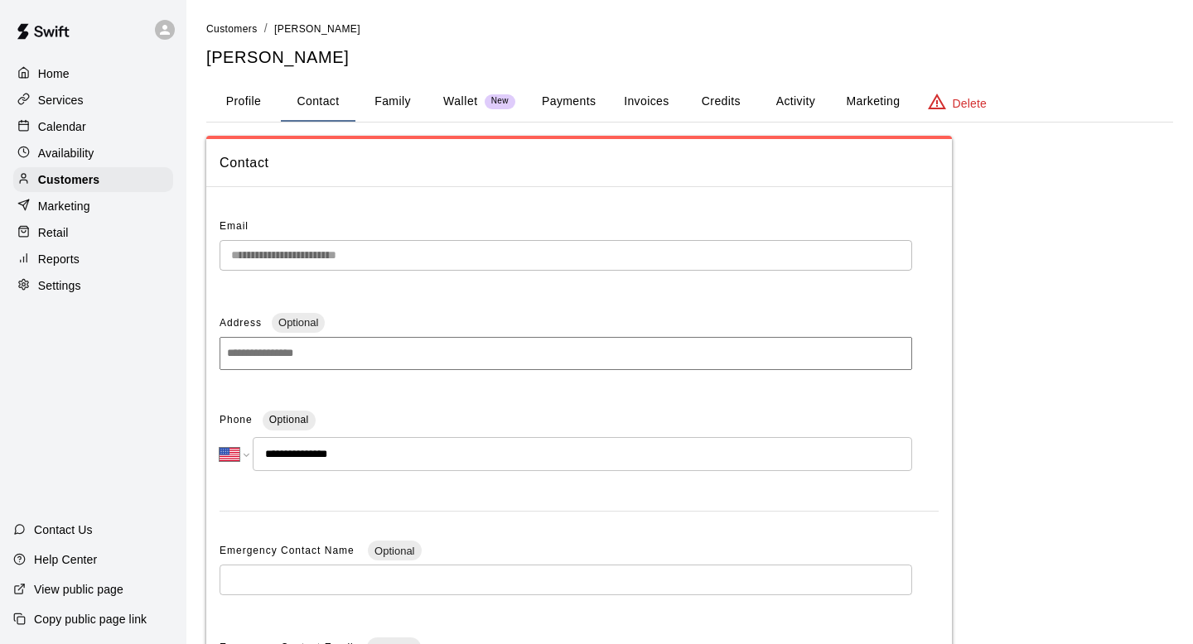
click at [384, 104] on button "Family" at bounding box center [392, 102] width 75 height 40
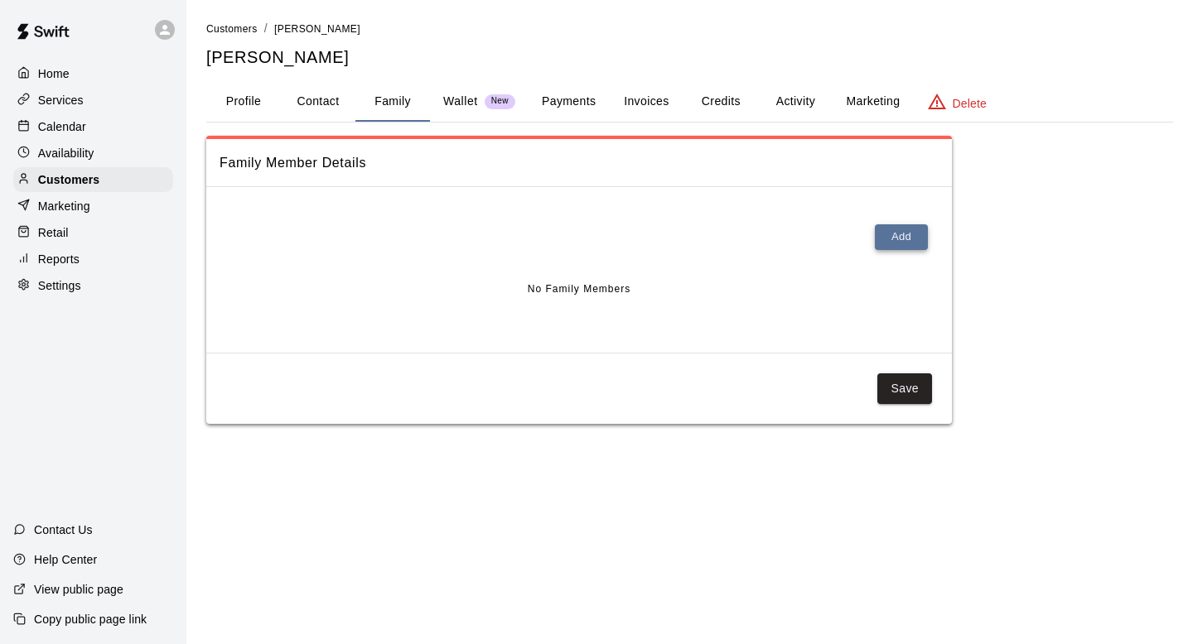
click at [922, 243] on button "Add" at bounding box center [901, 237] width 53 height 26
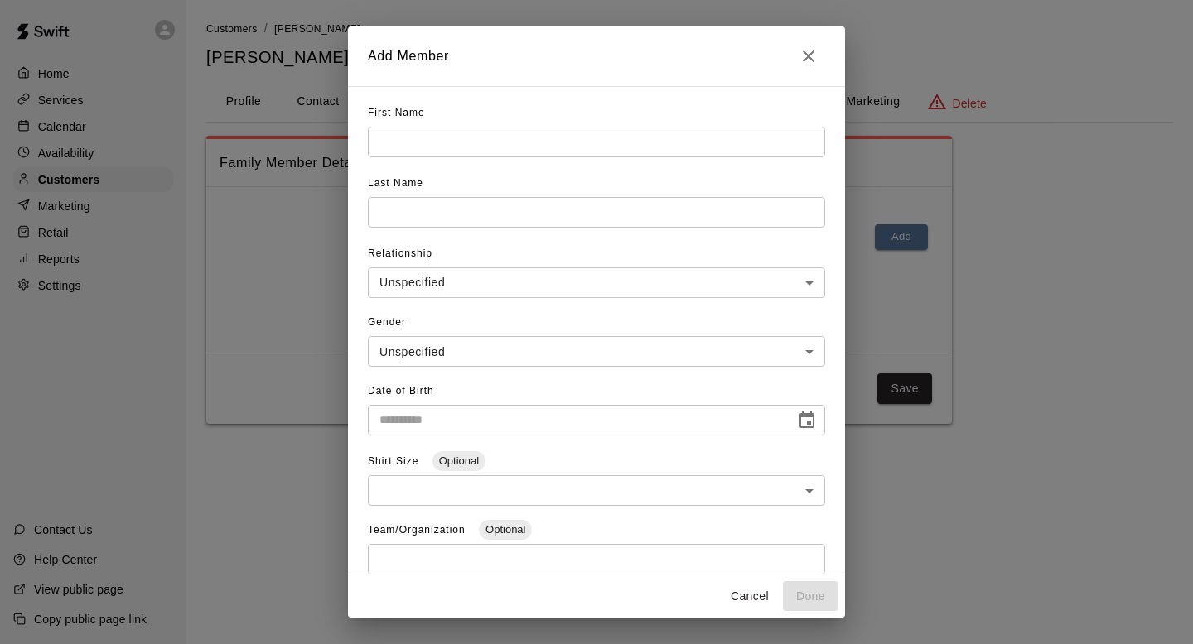
click at [514, 116] on div "First Name ​" at bounding box center [596, 135] width 457 height 70
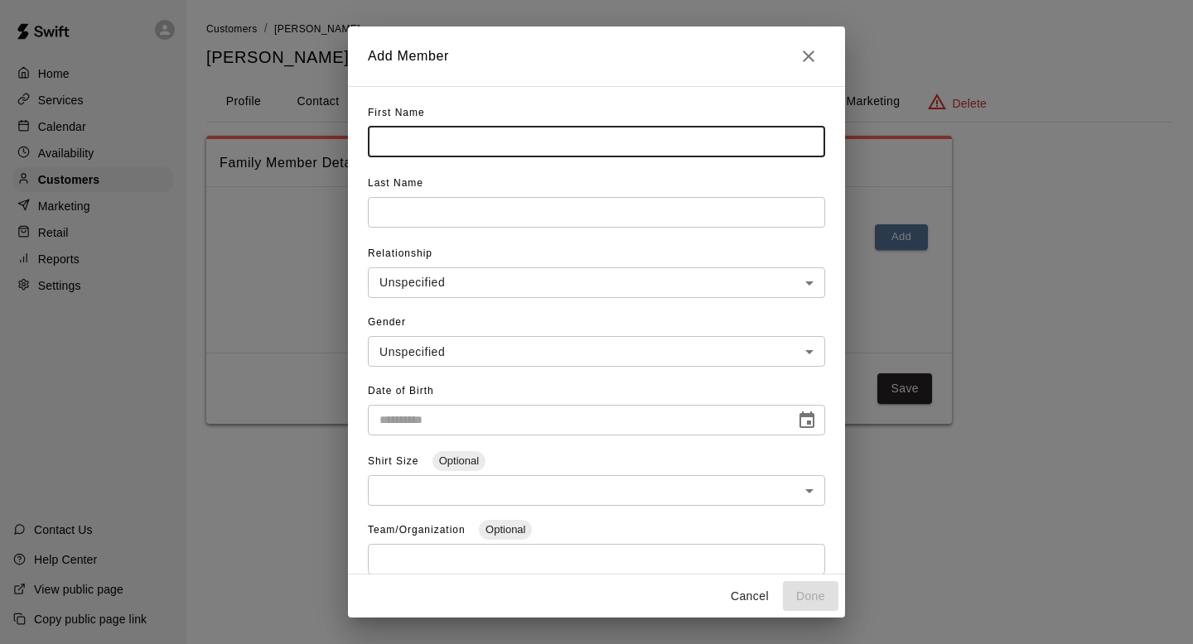
click at [513, 139] on input "text" at bounding box center [596, 142] width 457 height 31
type input "****"
click at [462, 157] on input "text" at bounding box center [596, 142] width 457 height 31
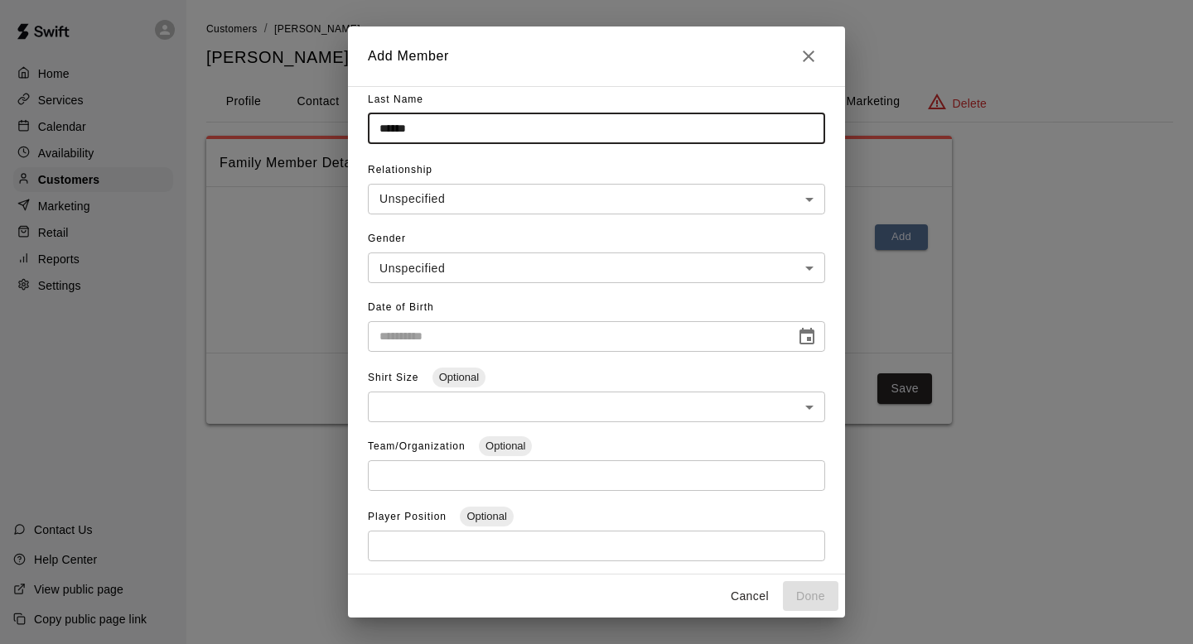
scroll to position [100, 0]
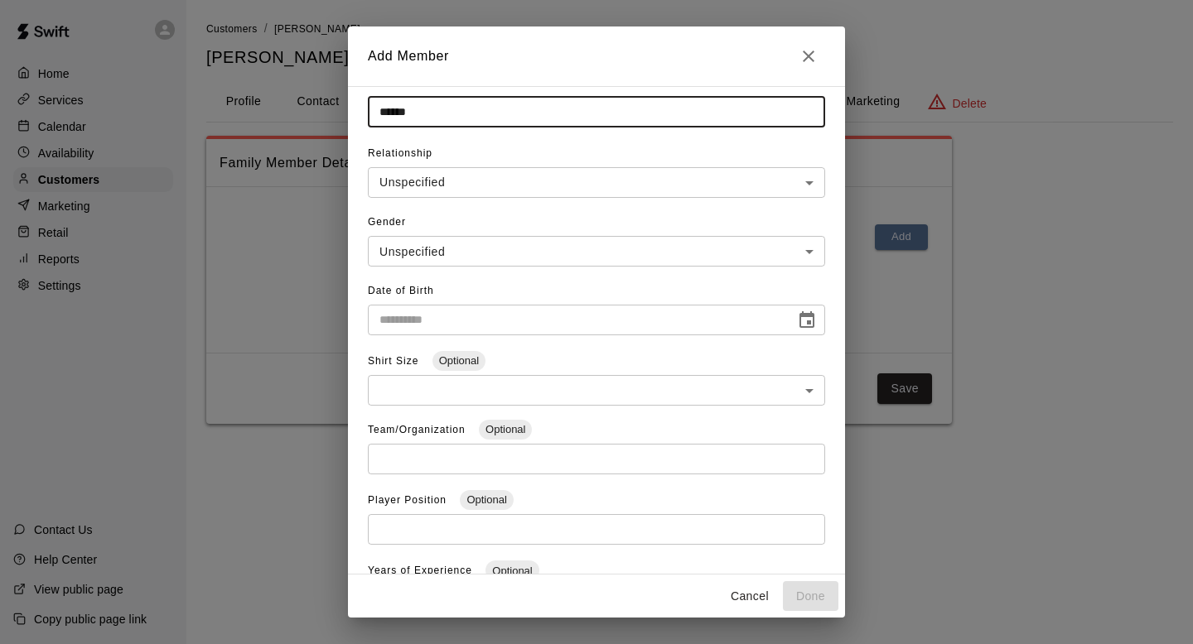
type input "******"
click at [423, 321] on input "**********" at bounding box center [576, 320] width 416 height 31
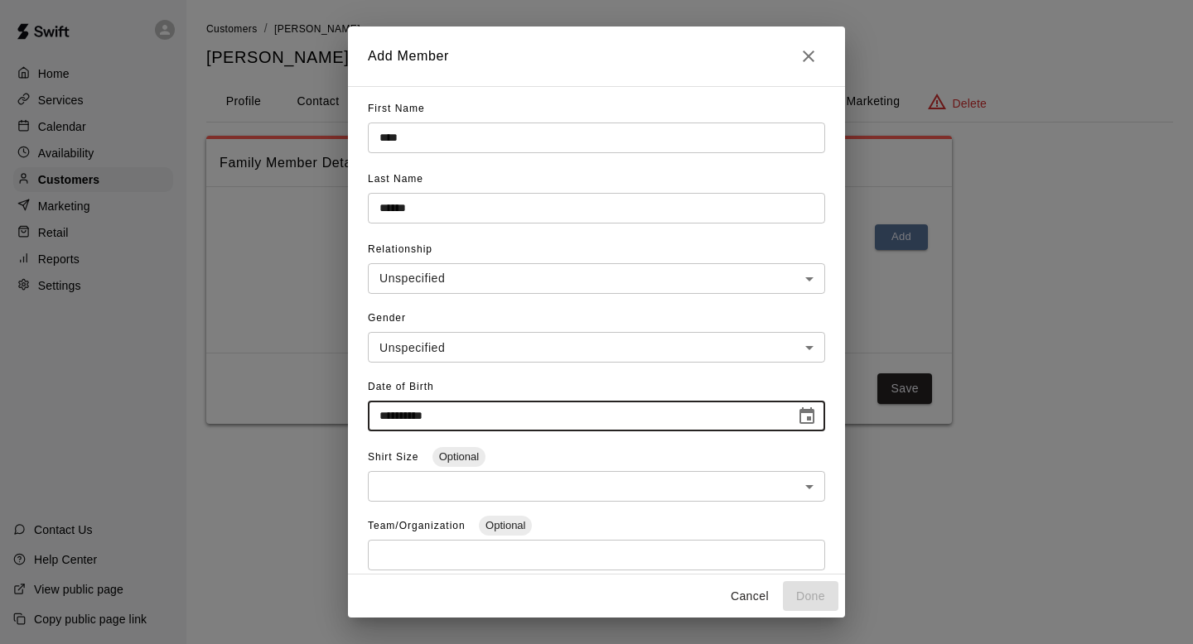
scroll to position [2, 0]
type input "**********"
click at [818, 593] on button "Done" at bounding box center [810, 596] width 55 height 31
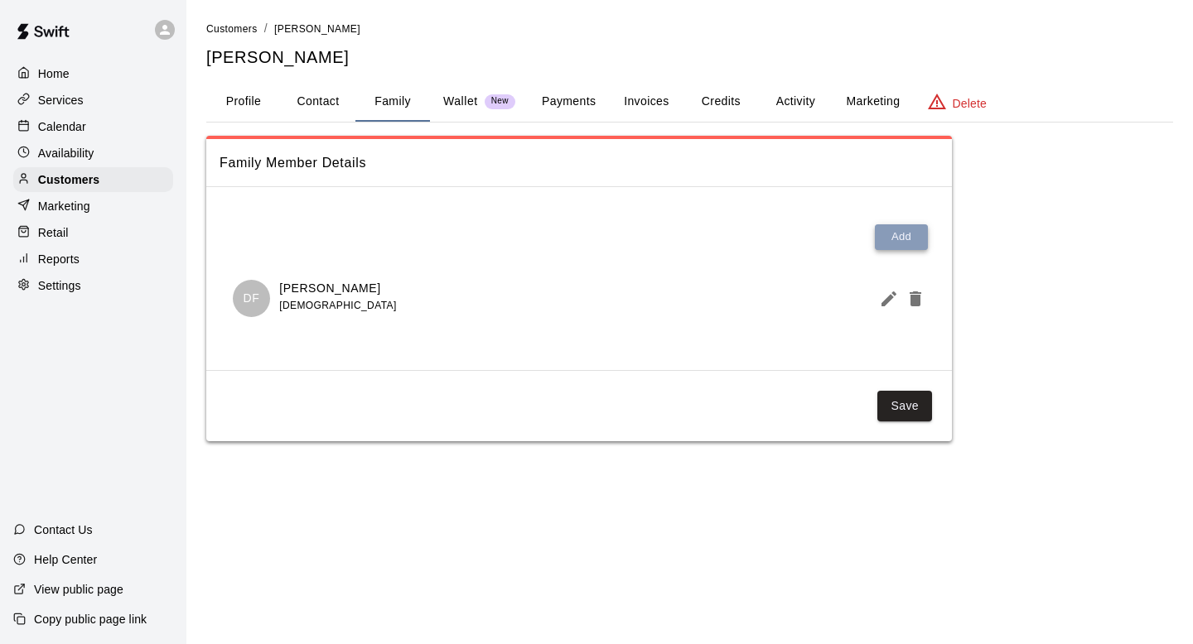
click at [900, 240] on button "Add" at bounding box center [901, 237] width 53 height 26
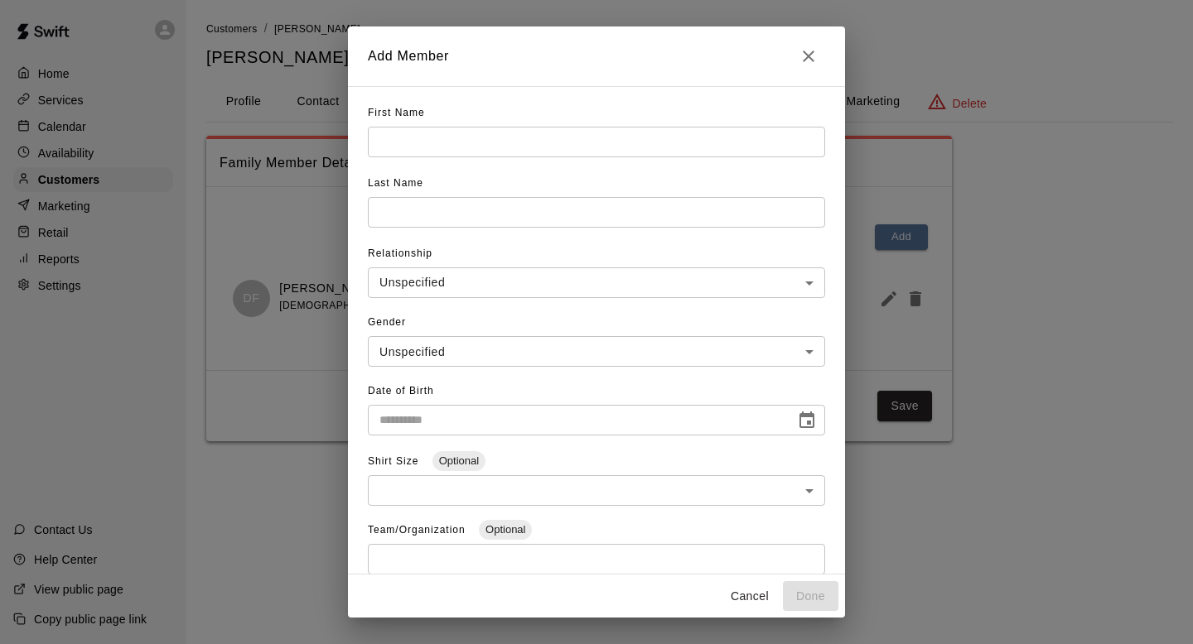
click at [413, 116] on span "First Name" at bounding box center [396, 113] width 57 height 12
click at [413, 141] on input "text" at bounding box center [596, 142] width 457 height 31
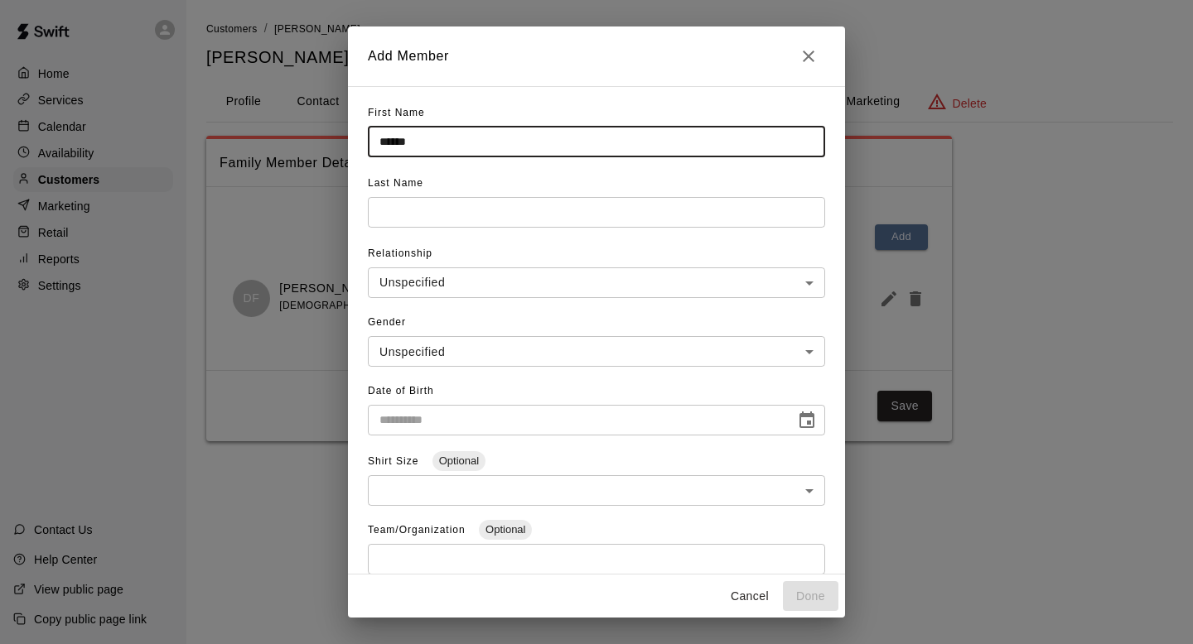
type input "******"
click at [396, 157] on input "text" at bounding box center [596, 142] width 457 height 31
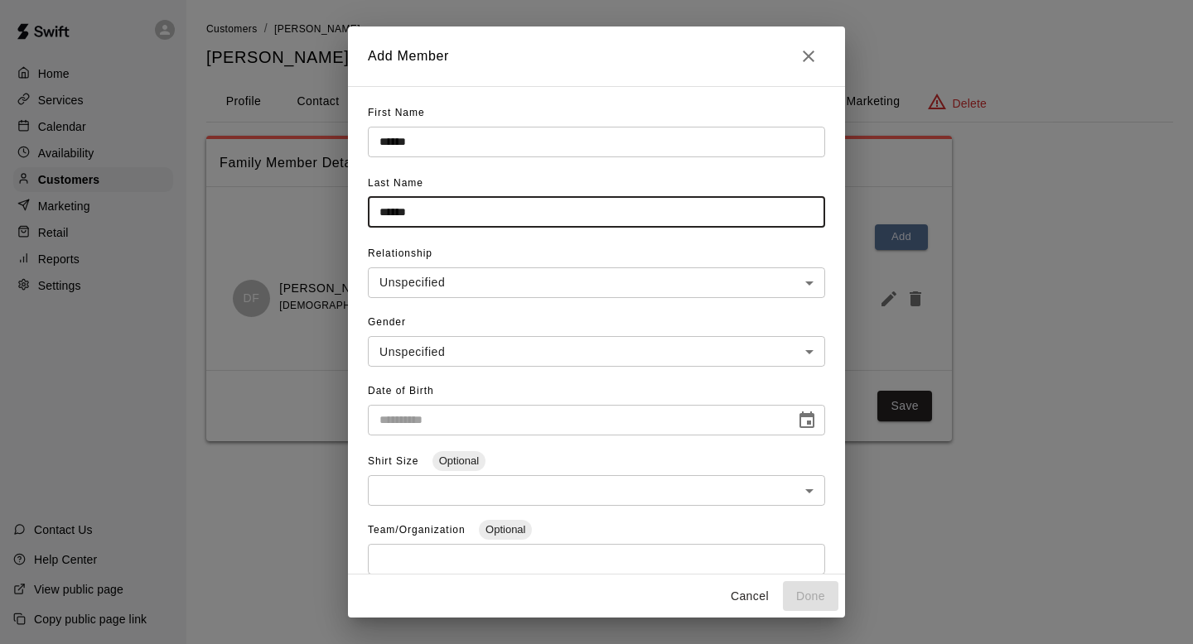
type input "******"
click at [433, 405] on input "**********" at bounding box center [576, 420] width 416 height 31
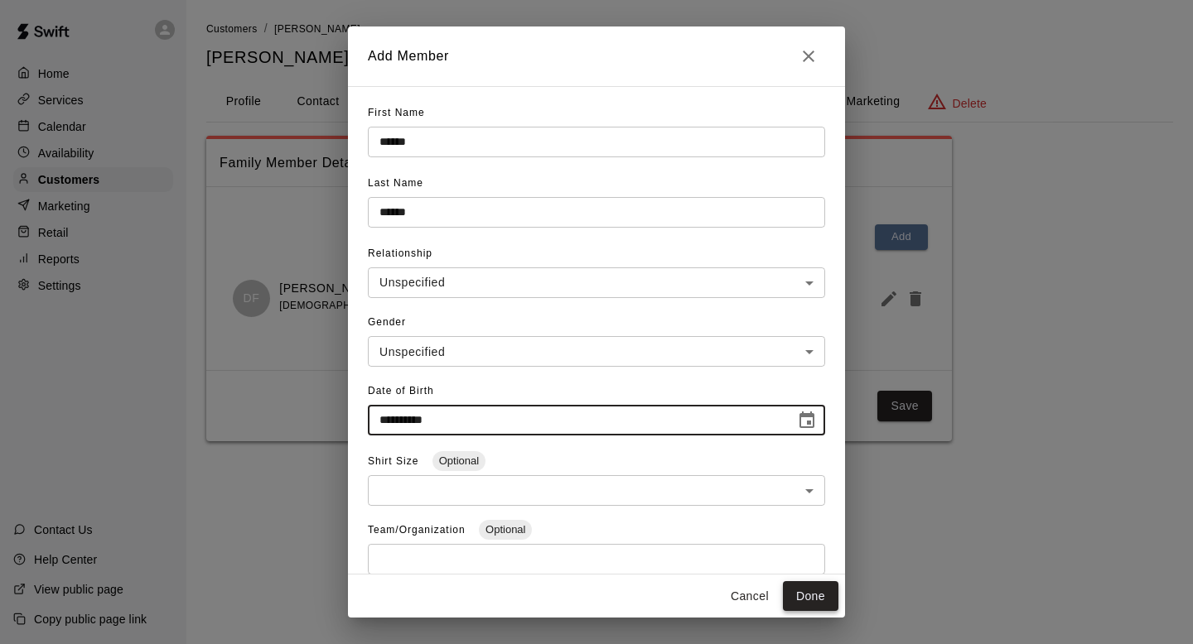
type input "**********"
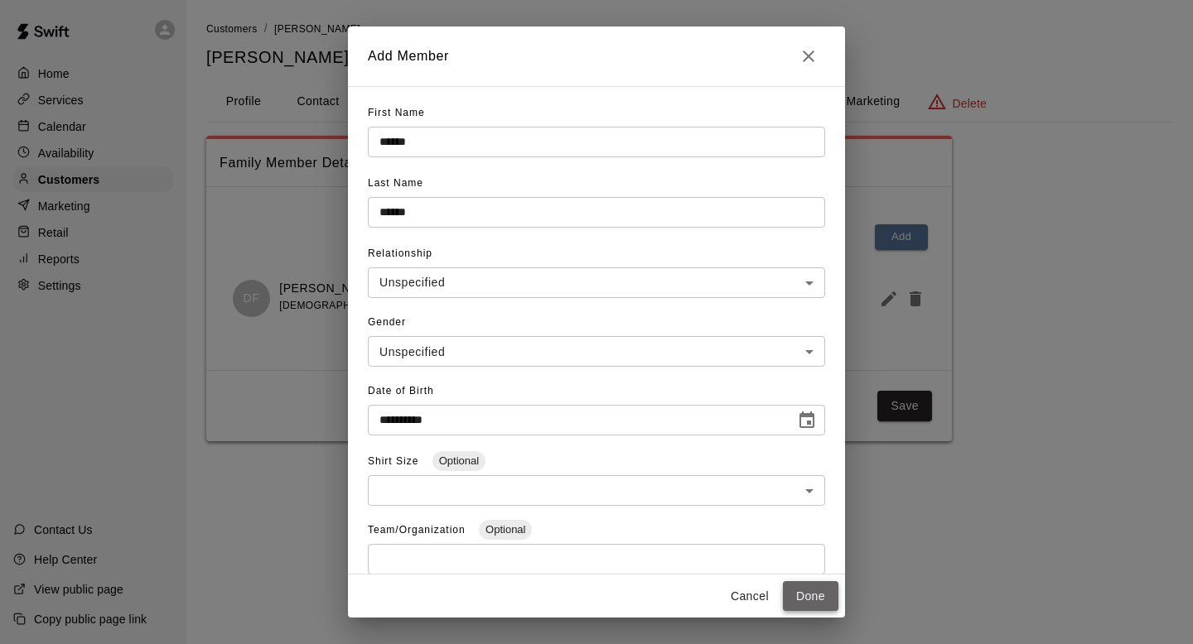
click at [810, 595] on button "Done" at bounding box center [810, 596] width 55 height 31
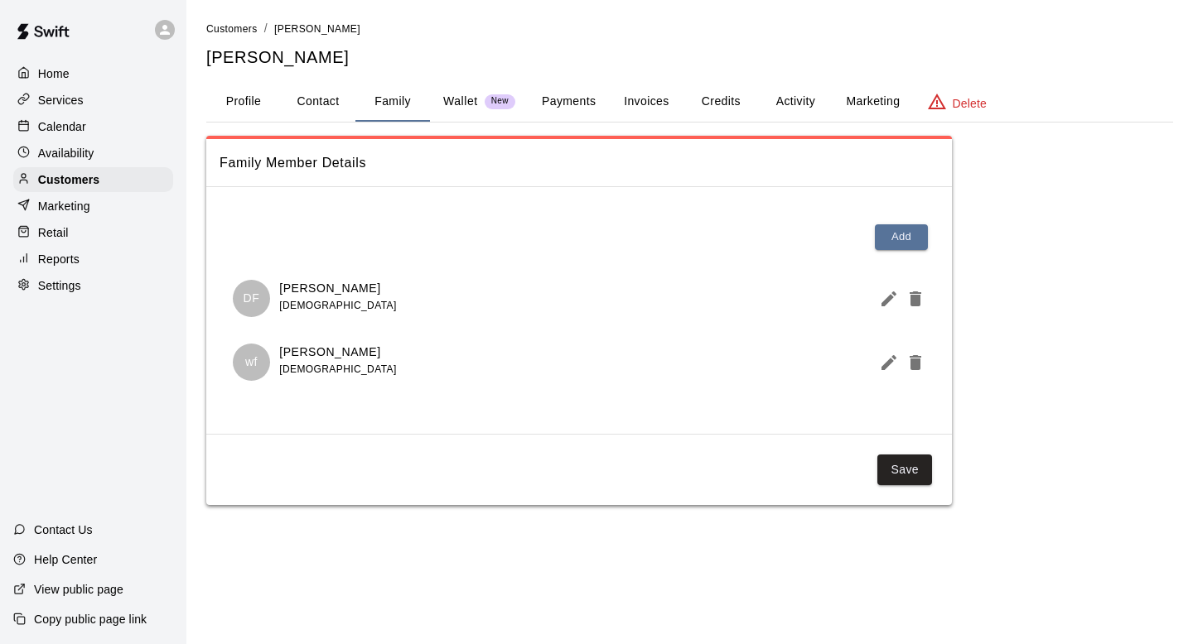
click at [858, 100] on button "Marketing" at bounding box center [872, 102] width 80 height 40
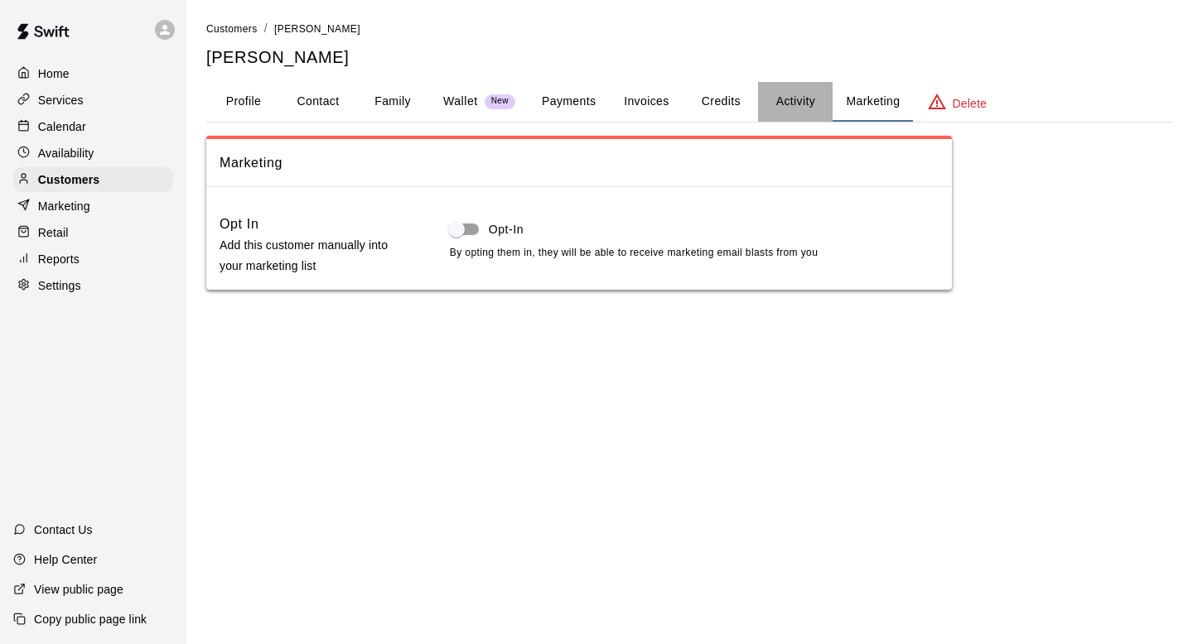
click at [795, 115] on button "Activity" at bounding box center [795, 102] width 75 height 40
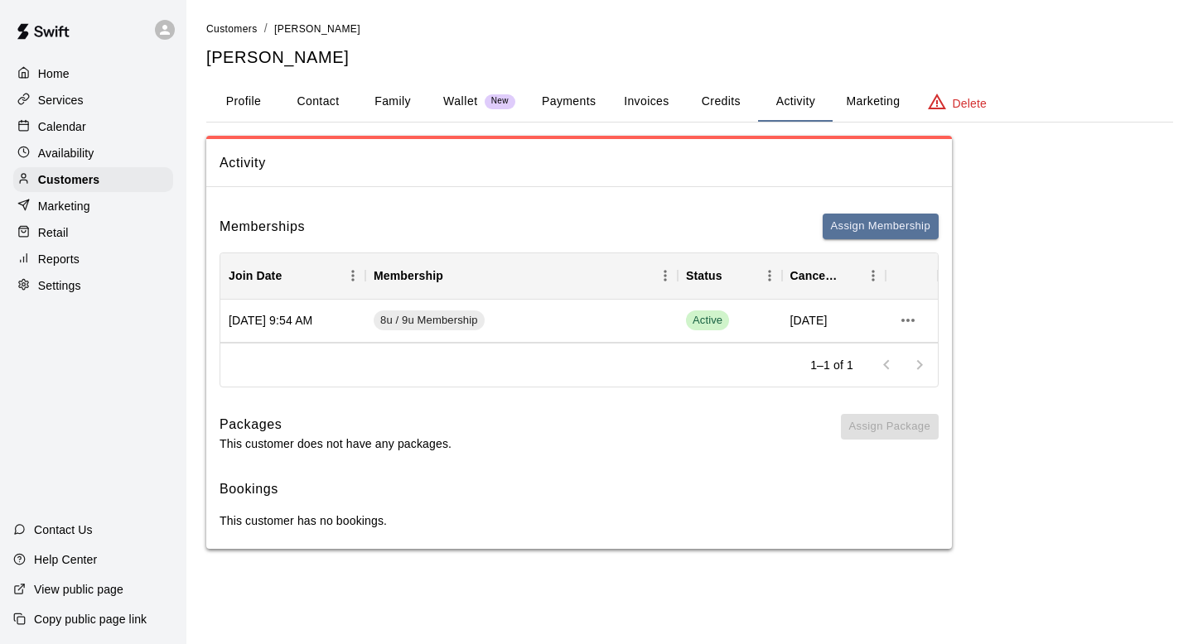
click at [716, 104] on button "Credits" at bounding box center [720, 102] width 75 height 40
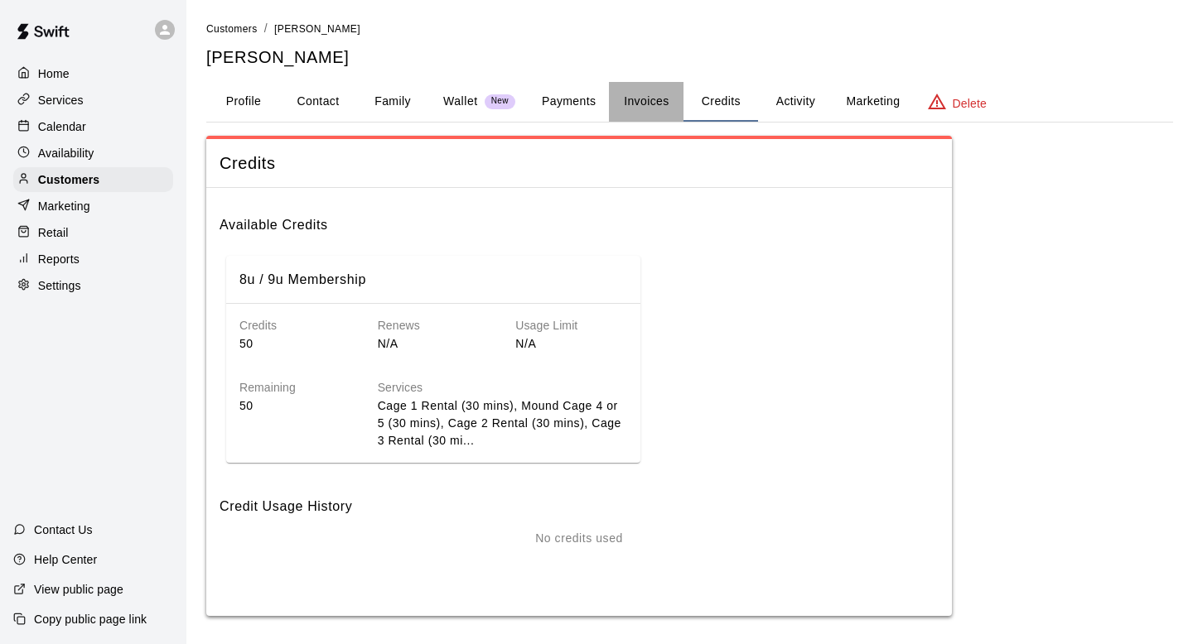
click at [651, 107] on button "Invoices" at bounding box center [646, 102] width 75 height 40
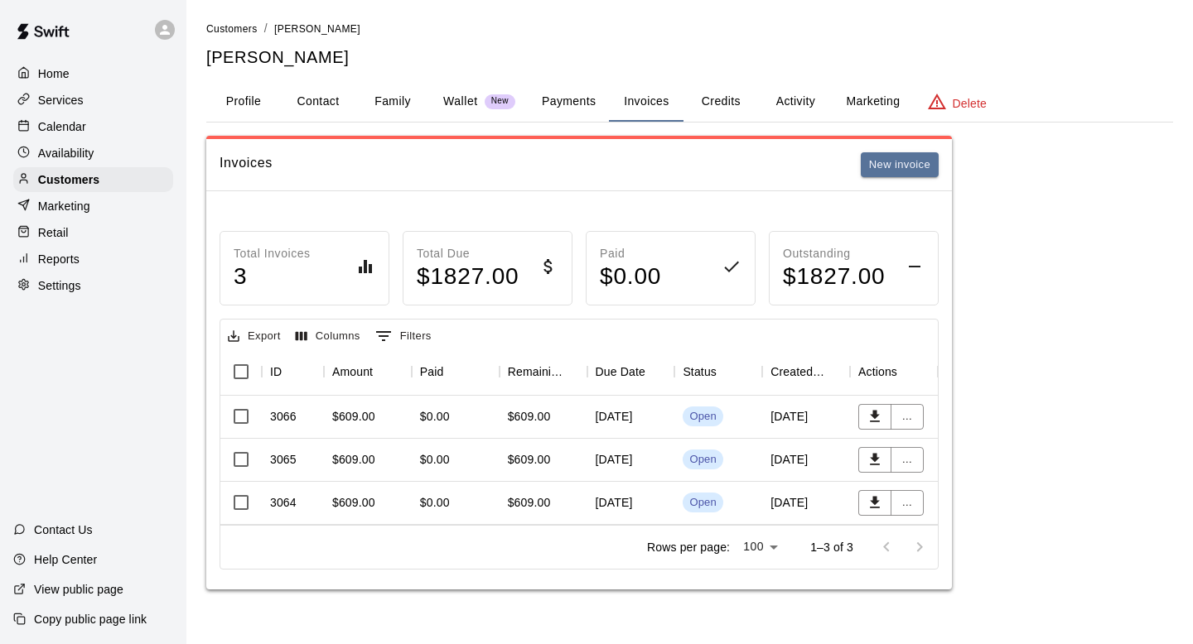
click at [514, 101] on span "New" at bounding box center [500, 101] width 31 height 11
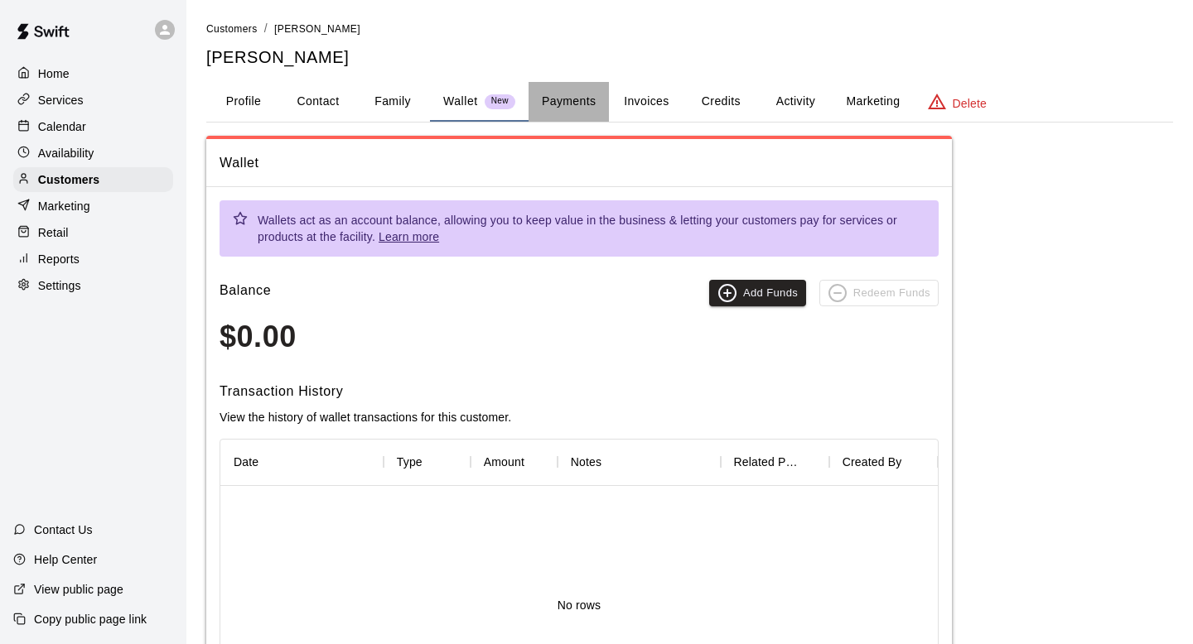
click at [559, 101] on button "Payments" at bounding box center [568, 102] width 80 height 40
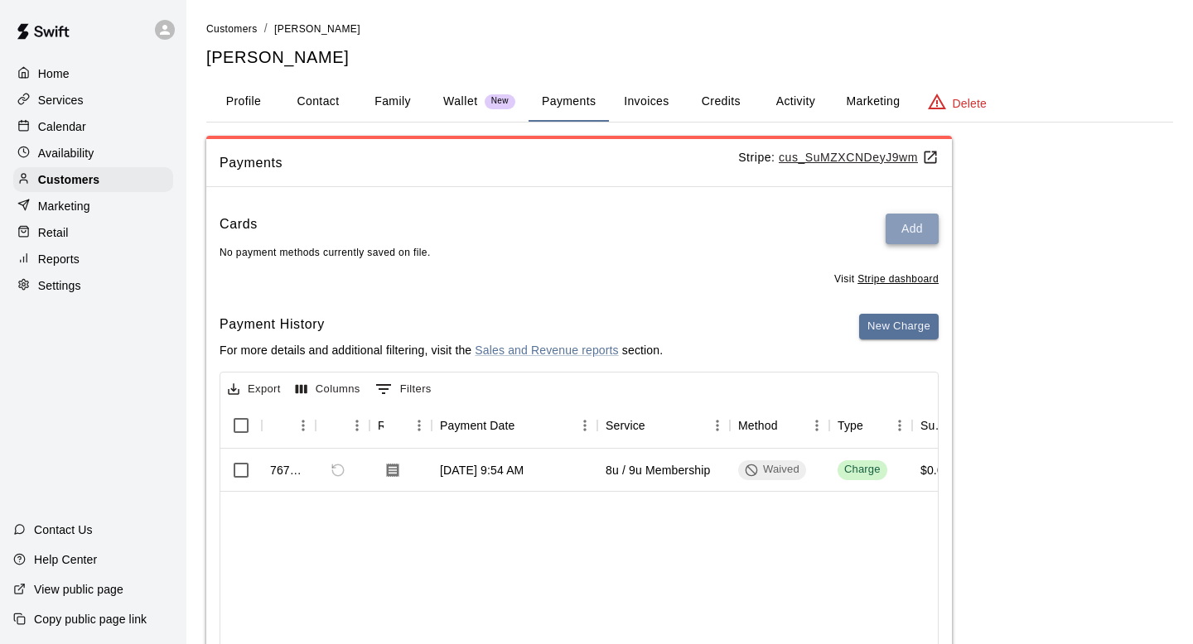
click at [904, 236] on button "Add" at bounding box center [911, 229] width 53 height 31
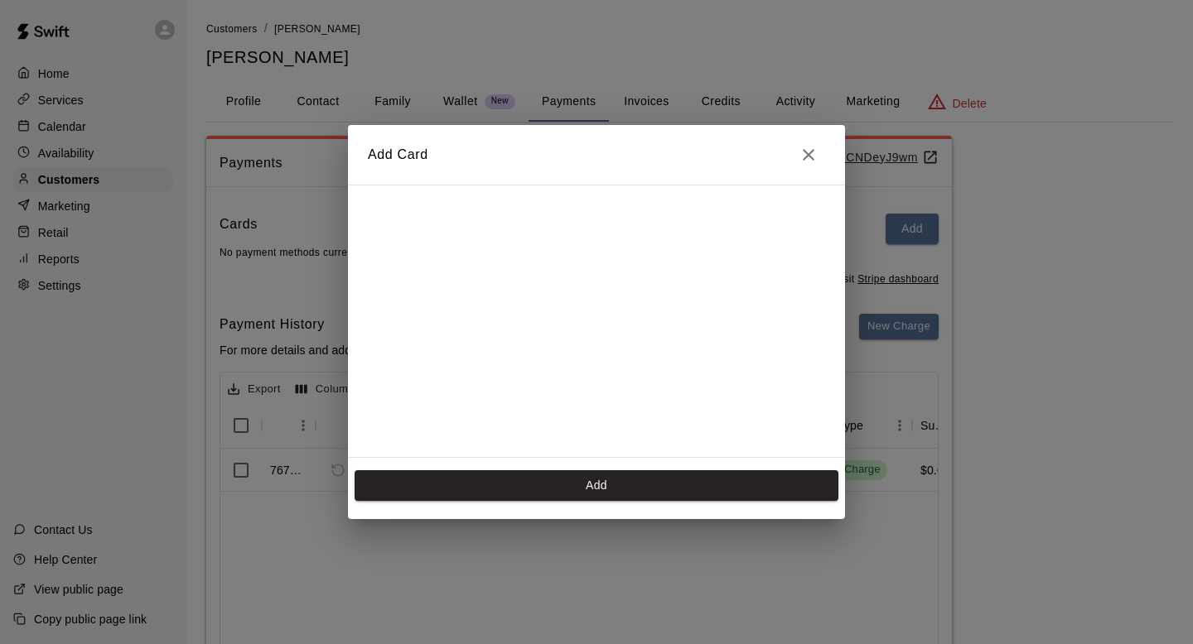
scroll to position [295, 0]
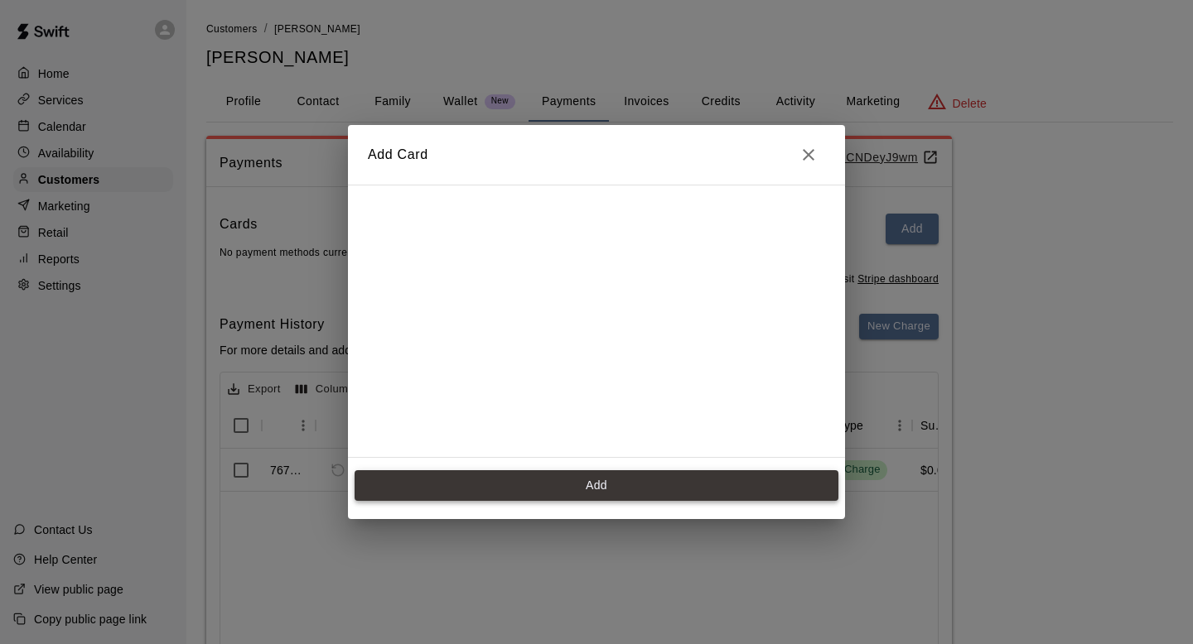
click at [630, 487] on button "Add" at bounding box center [597, 485] width 484 height 31
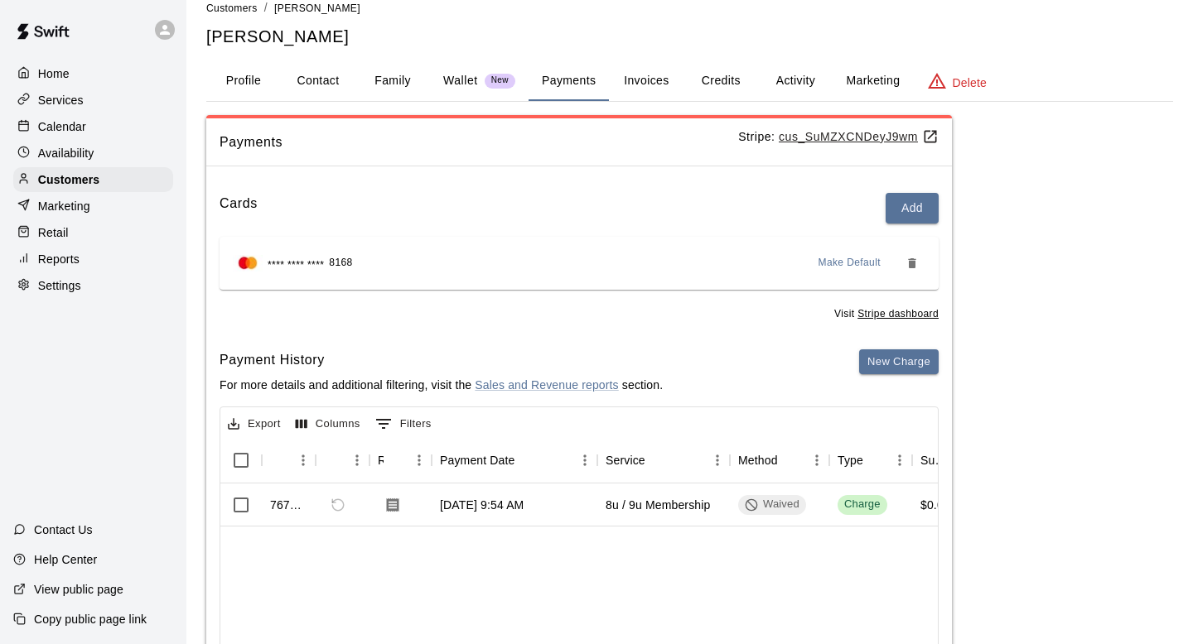
scroll to position [25, 0]
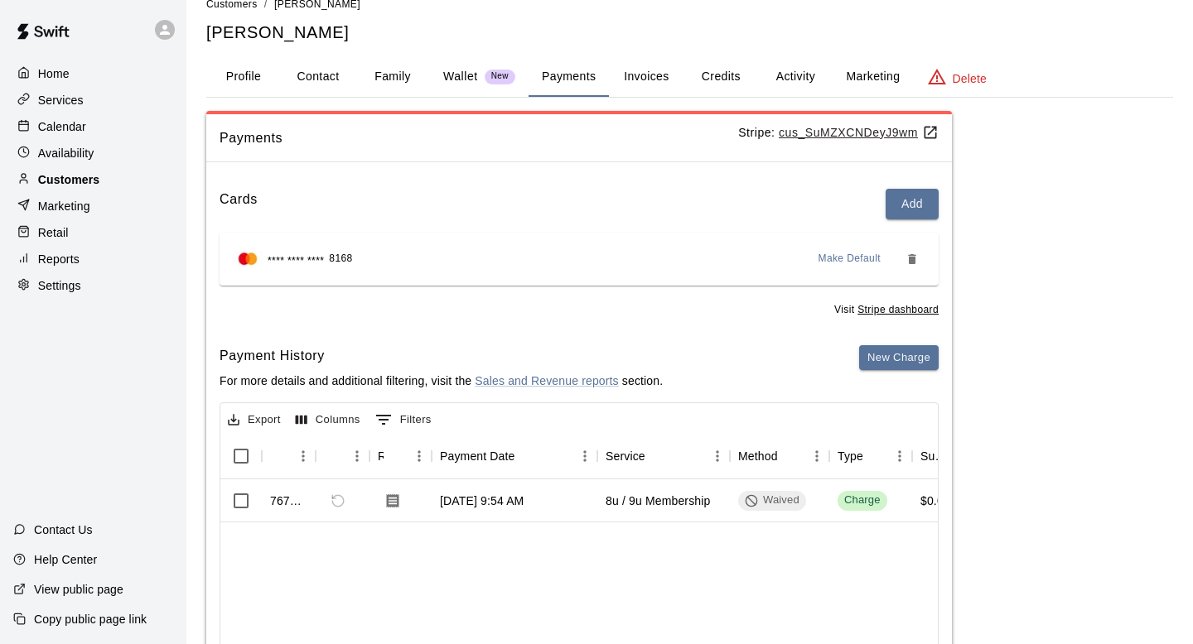
click at [51, 170] on div "Customers" at bounding box center [93, 179] width 160 height 25
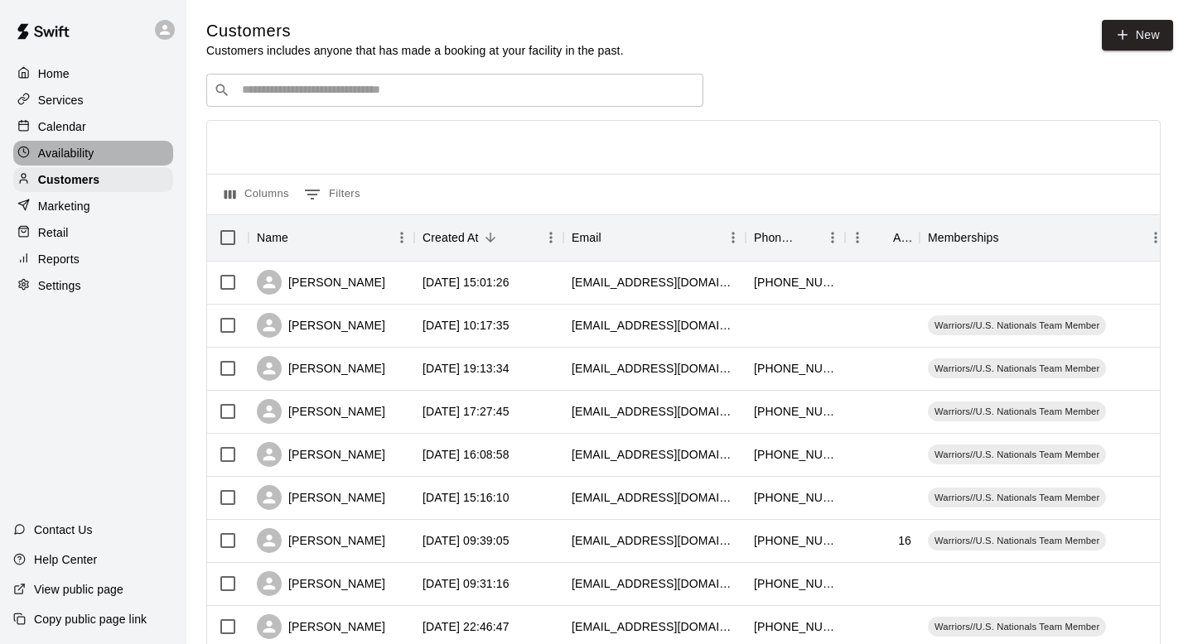
click at [67, 141] on div "Availability" at bounding box center [93, 153] width 160 height 25
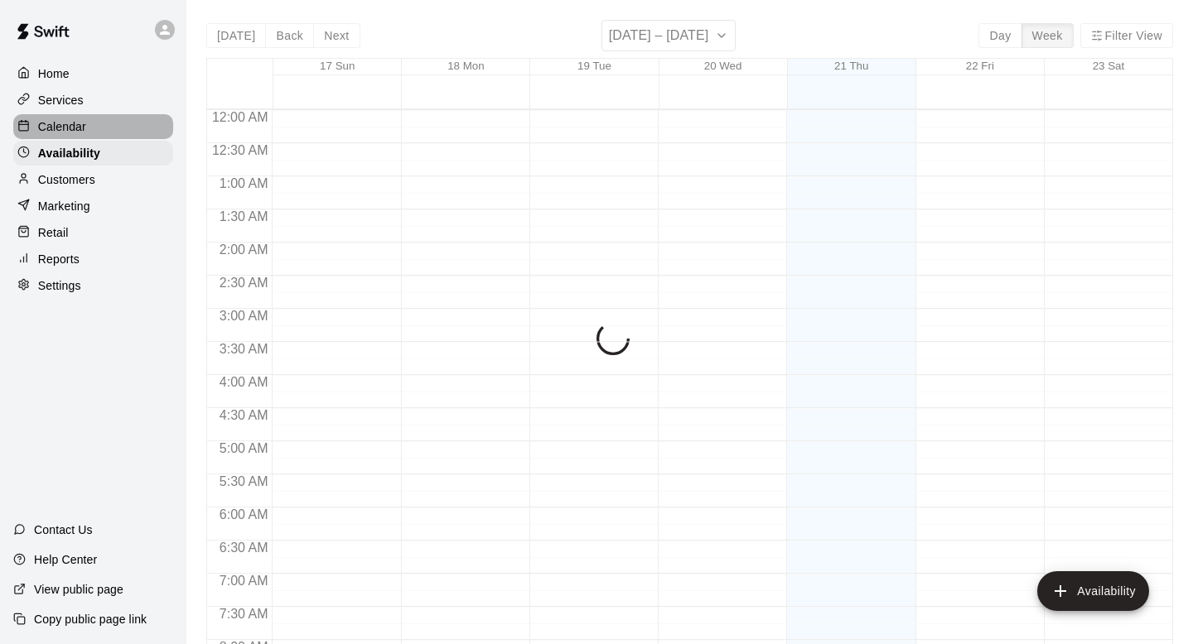
click at [76, 130] on p "Calendar" at bounding box center [62, 126] width 48 height 17
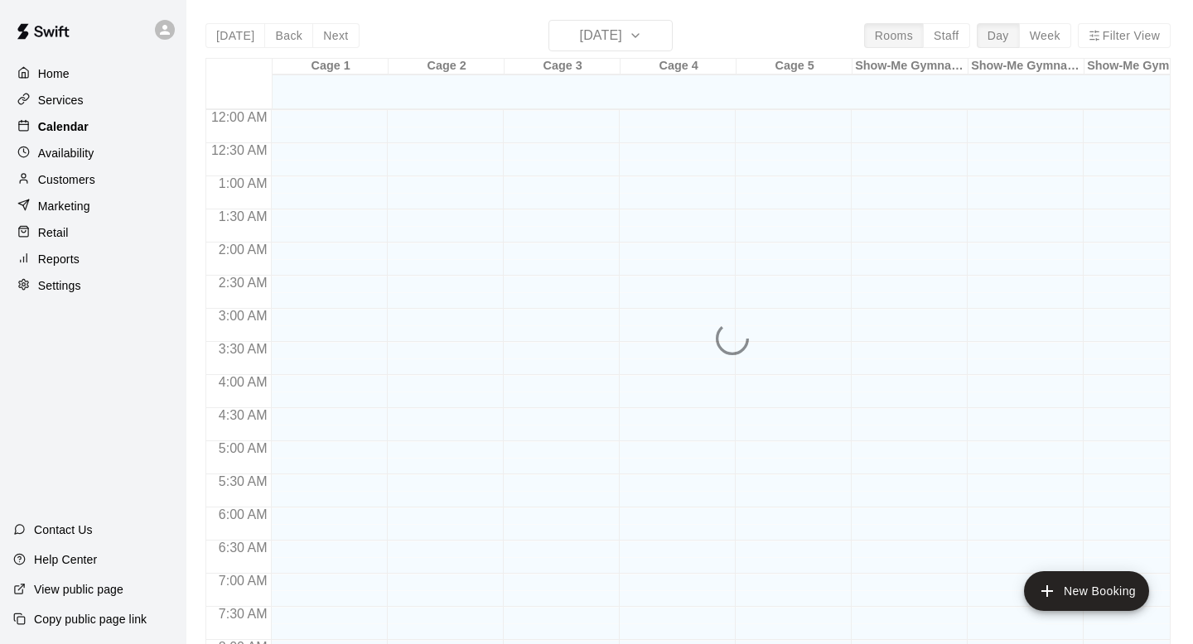
scroll to position [988, 0]
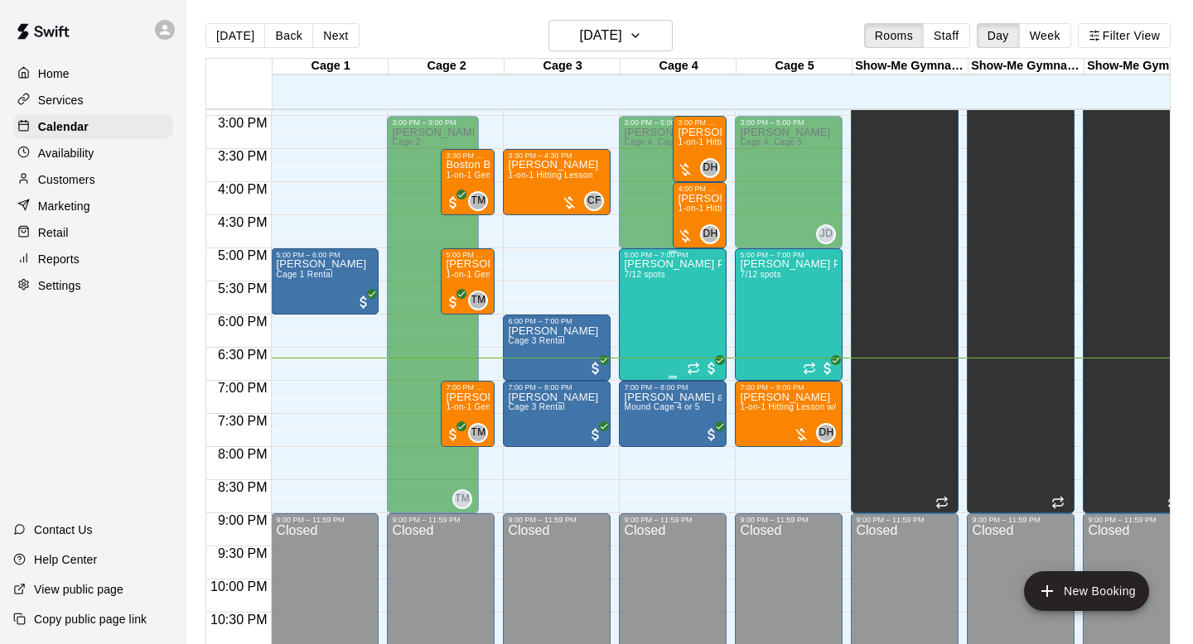
click at [688, 337] on div "[PERSON_NAME] Pitching Class 7/12 spots" at bounding box center [673, 581] width 98 height 644
click at [640, 315] on img "edit" at bounding box center [641, 316] width 19 height 19
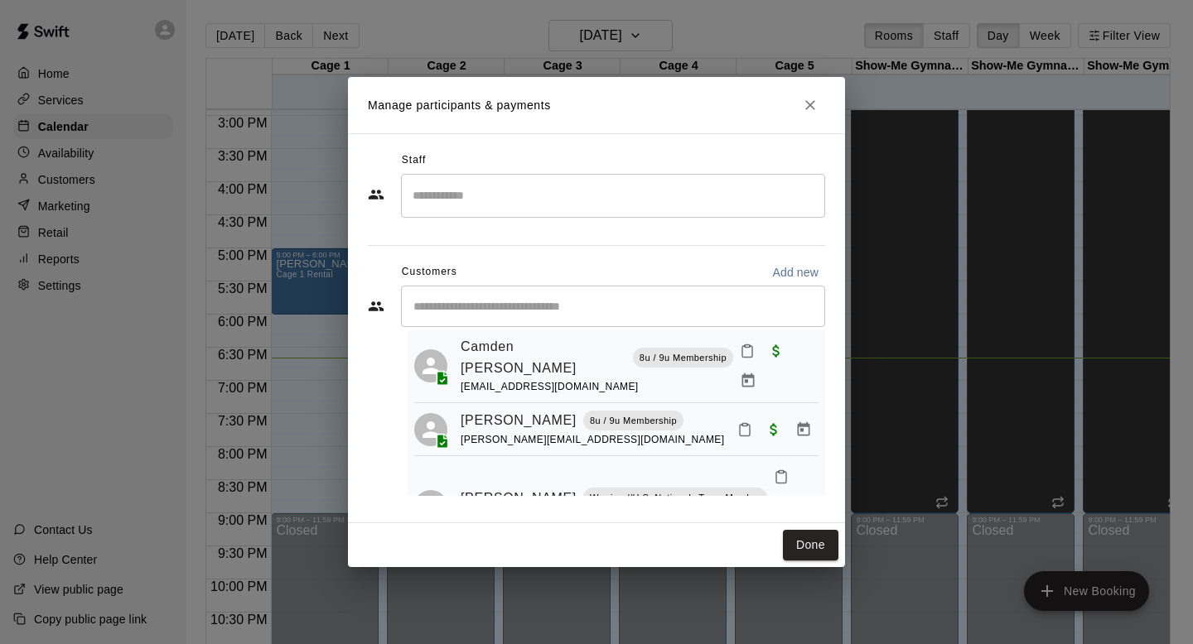
scroll to position [0, 0]
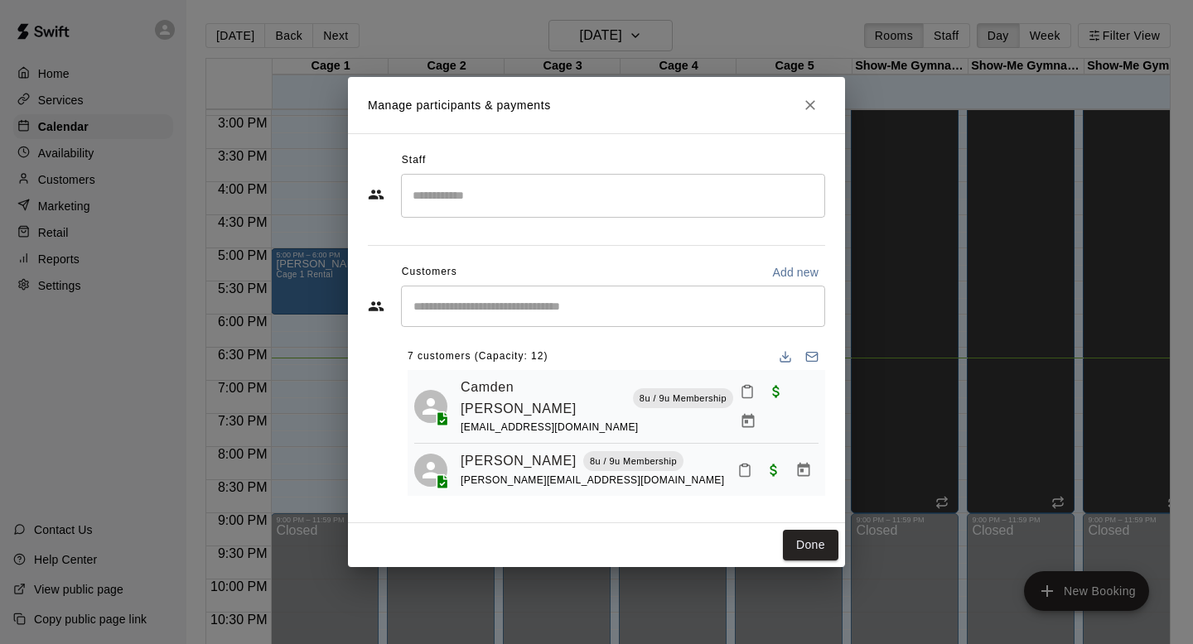
click at [534, 318] on div "​" at bounding box center [613, 306] width 424 height 41
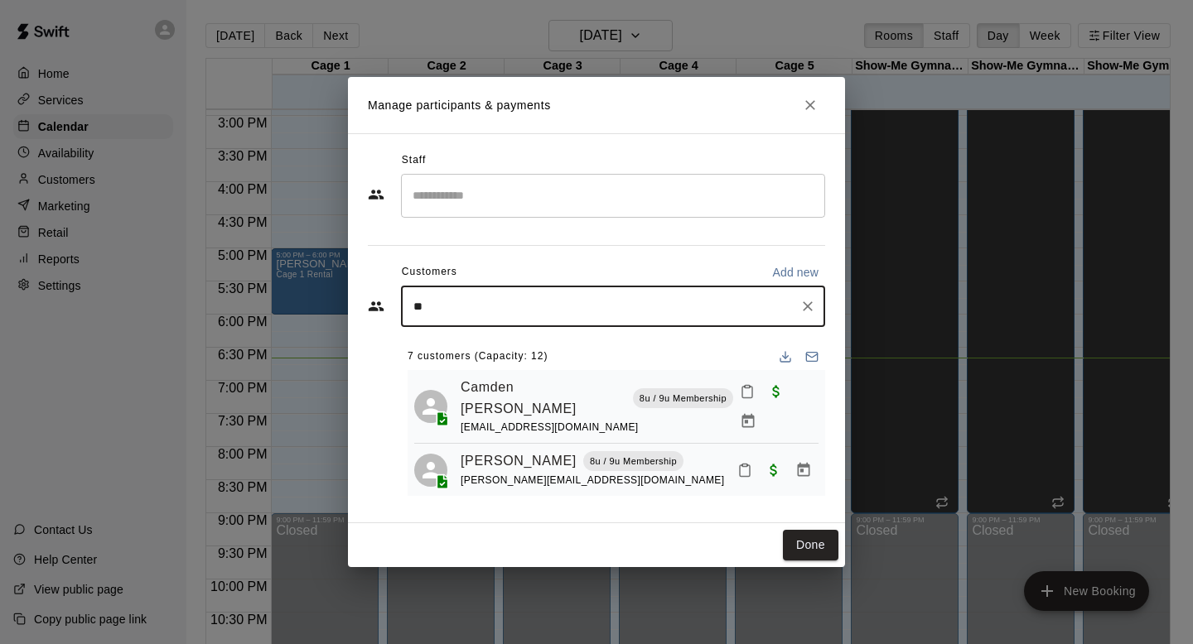
type input "***"
click at [455, 350] on p "[PERSON_NAME]" at bounding box center [497, 344] width 101 height 17
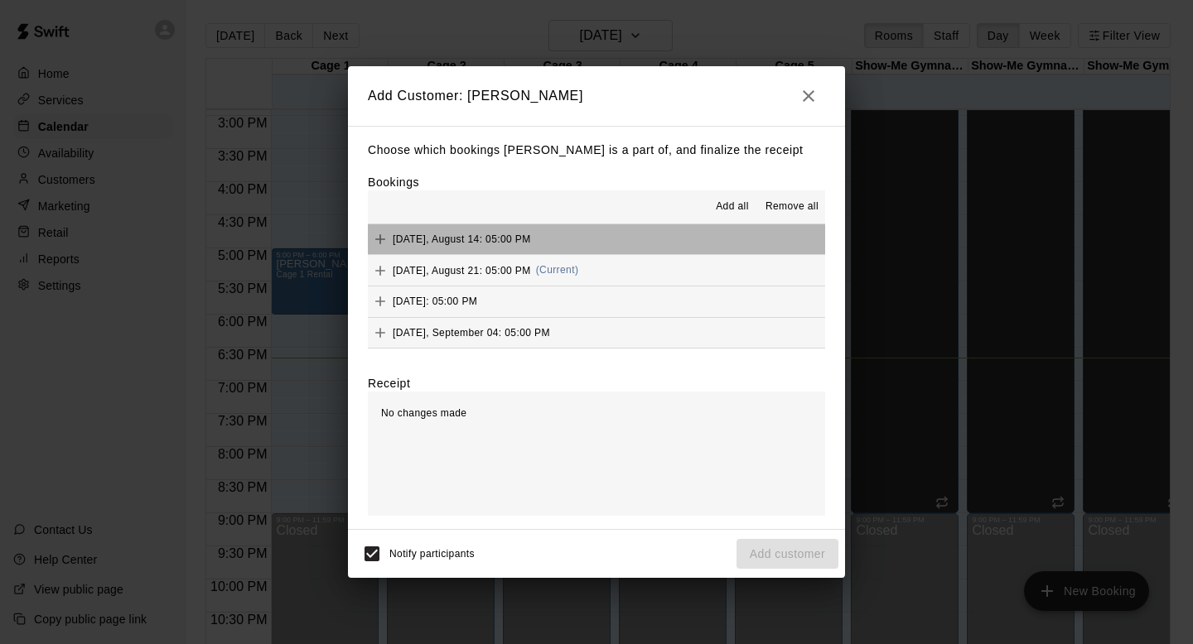
click at [493, 240] on span "[DATE], August 14: 05:00 PM" at bounding box center [462, 240] width 138 height 12
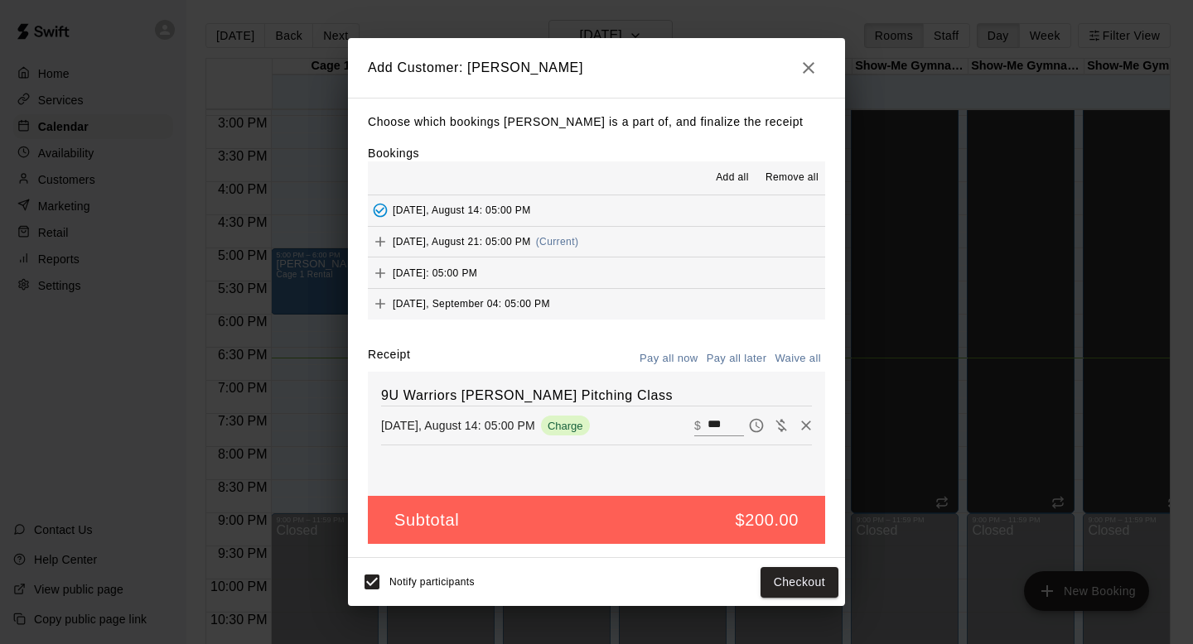
click at [437, 236] on span "[DATE], August 21: 05:00 PM" at bounding box center [462, 242] width 138 height 12
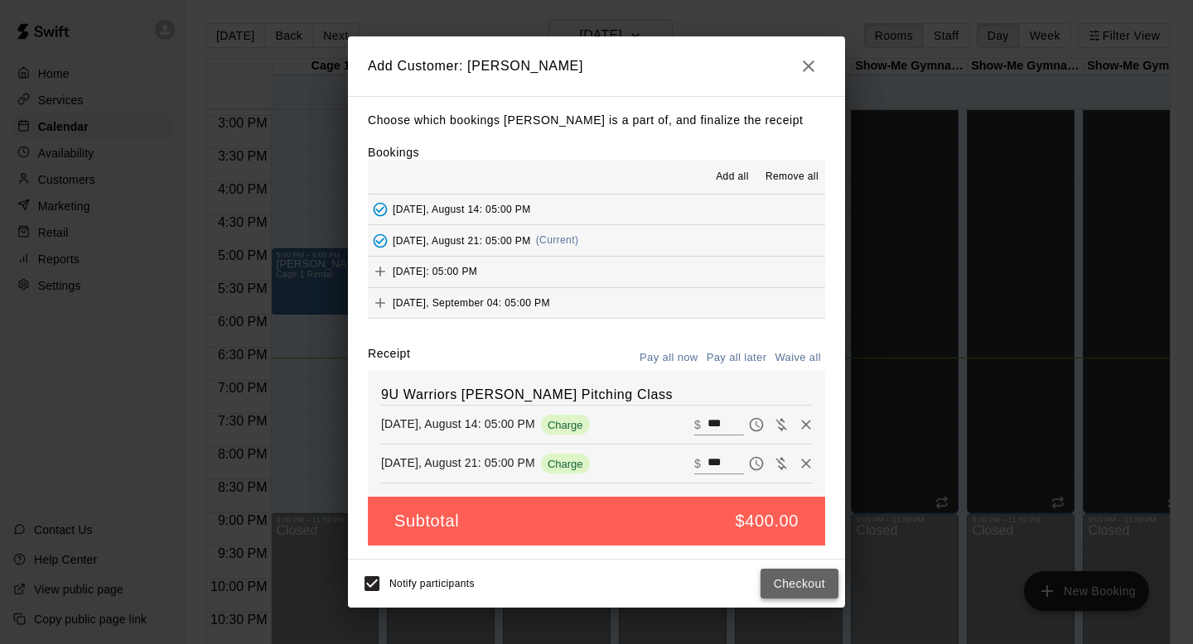
click at [796, 592] on button "Checkout" at bounding box center [799, 584] width 78 height 31
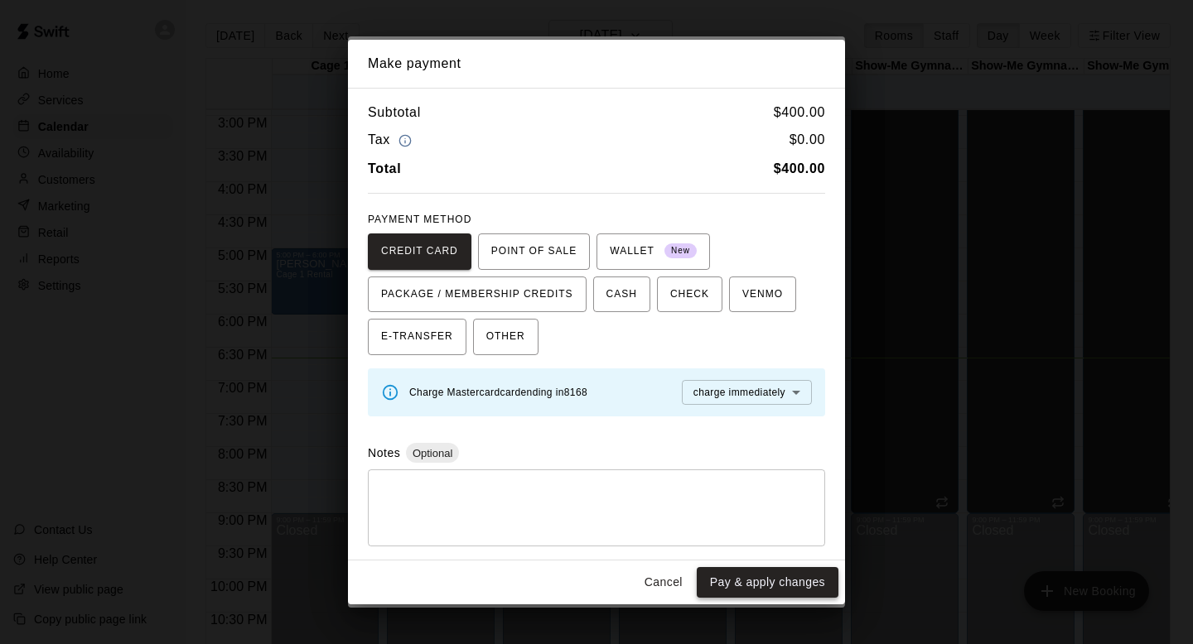
click at [755, 576] on button "Pay & apply changes" at bounding box center [768, 582] width 142 height 31
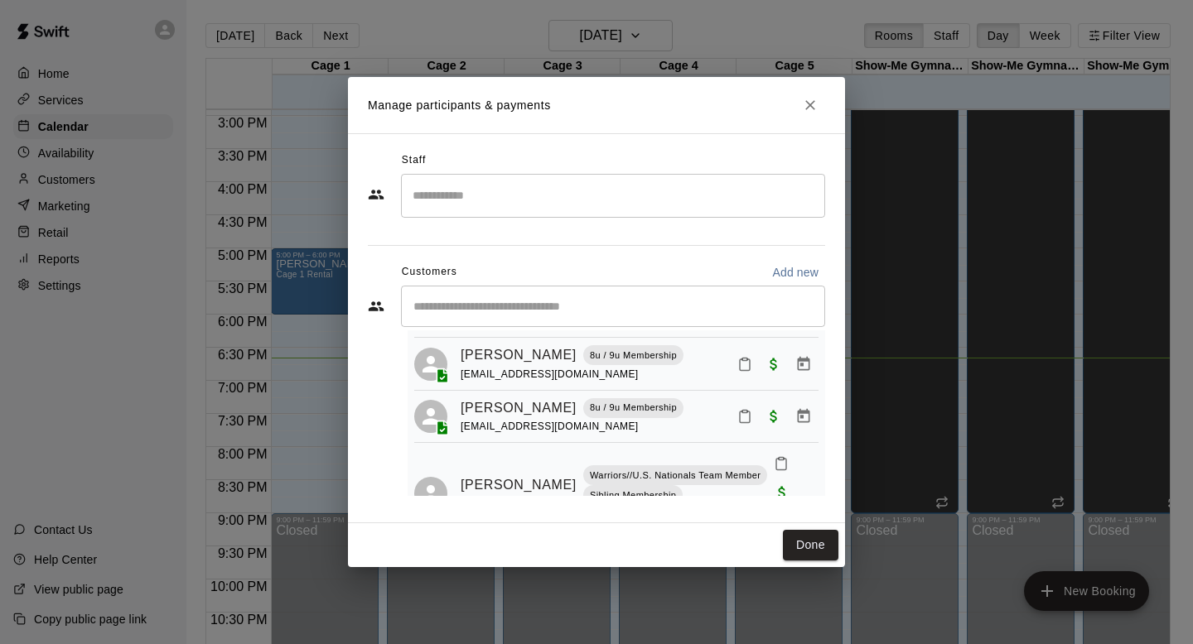
scroll to position [329, 0]
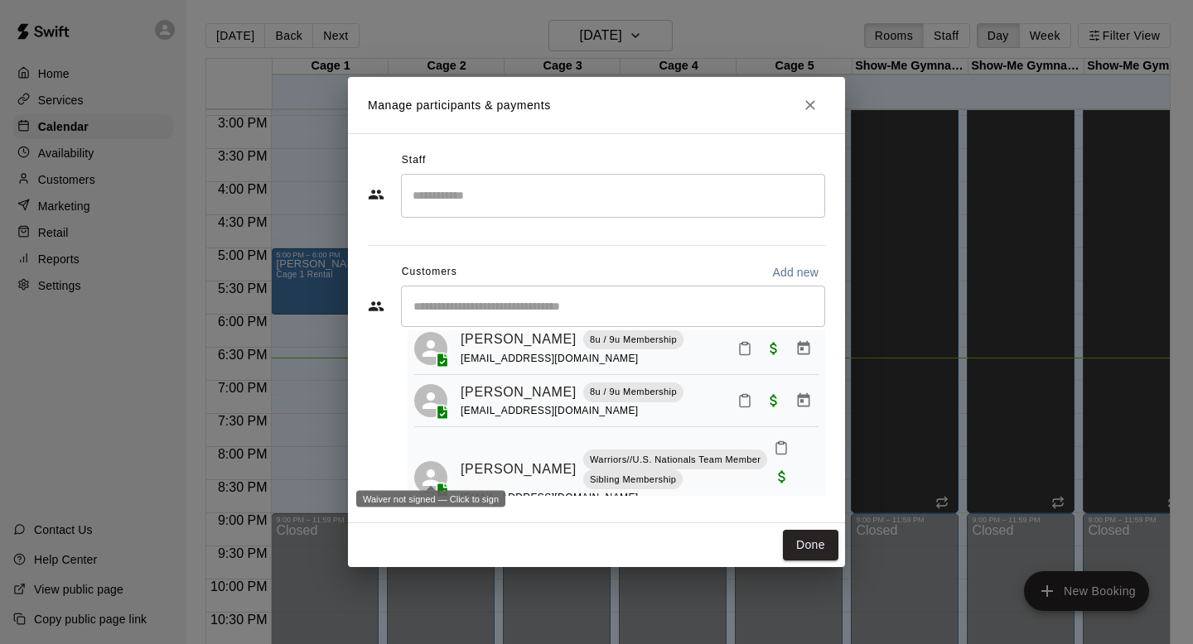
click at [448, 561] on icon at bounding box center [442, 568] width 11 height 14
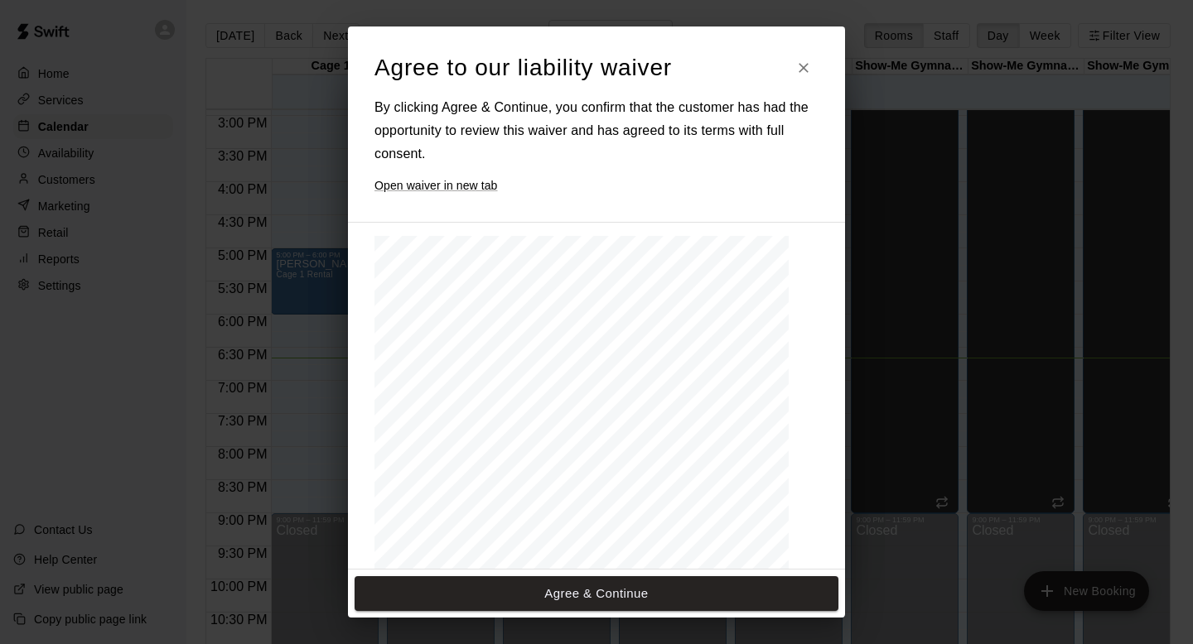
click at [578, 601] on button "Agree & Continue" at bounding box center [597, 594] width 484 height 35
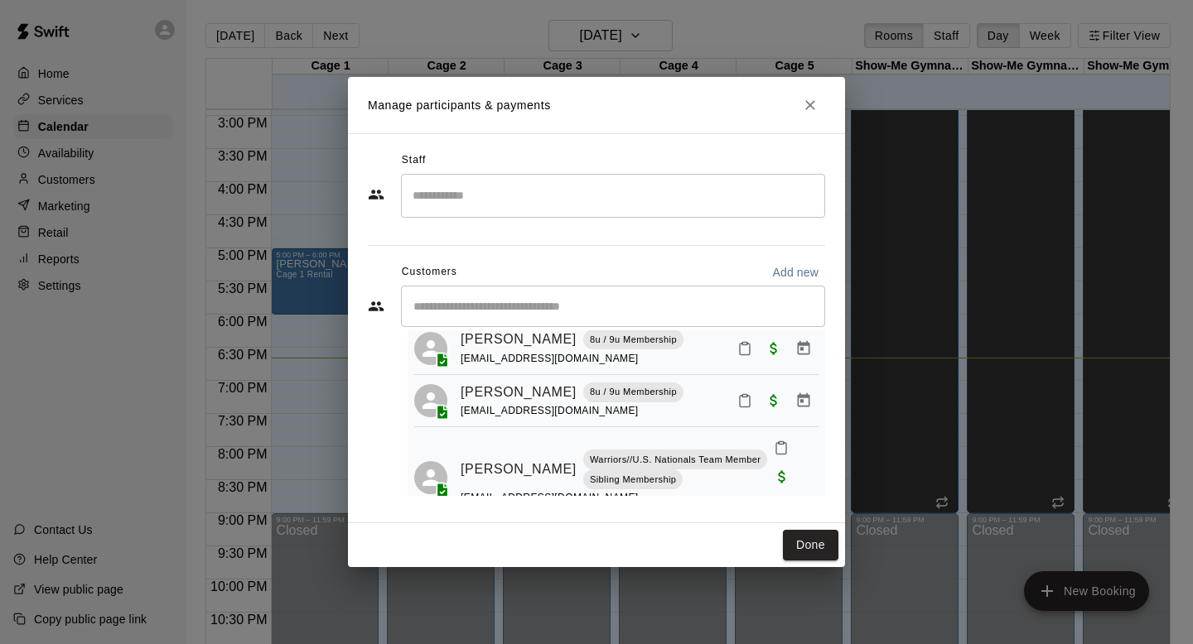
scroll to position [0, 0]
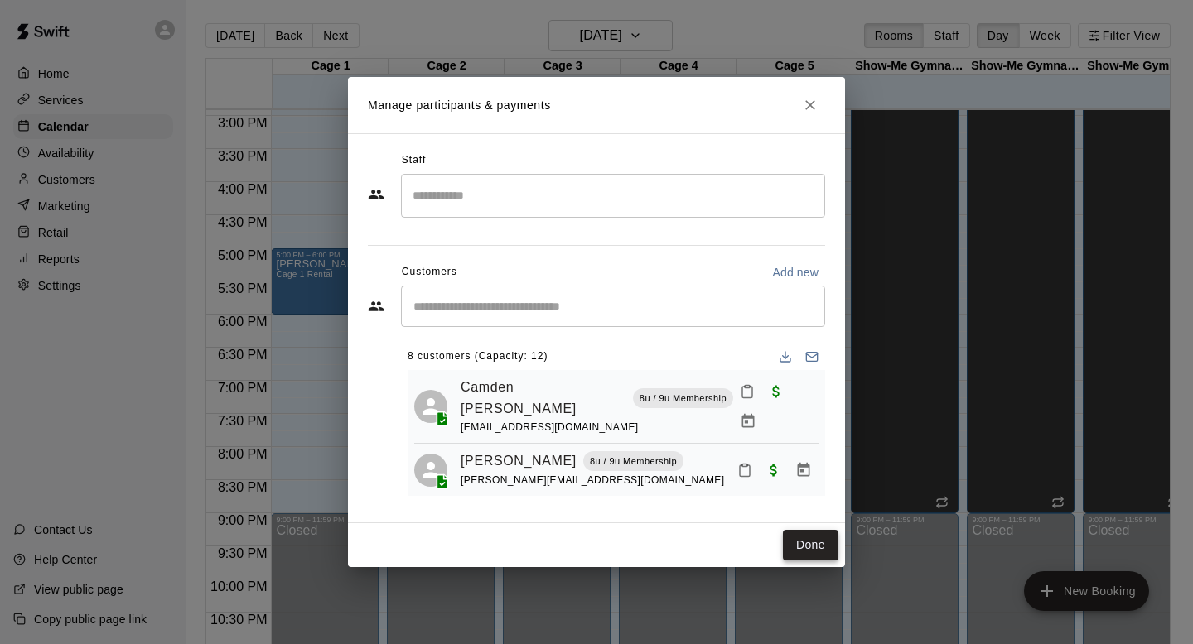
click at [813, 551] on button "Done" at bounding box center [810, 545] width 55 height 31
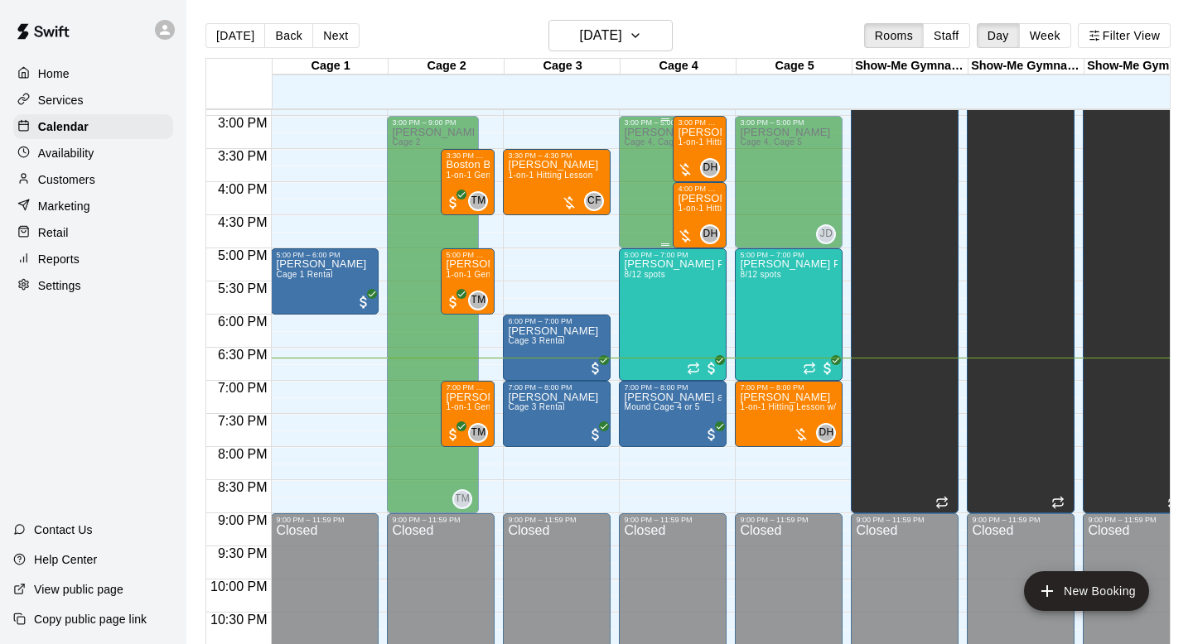
scroll to position [963, 0]
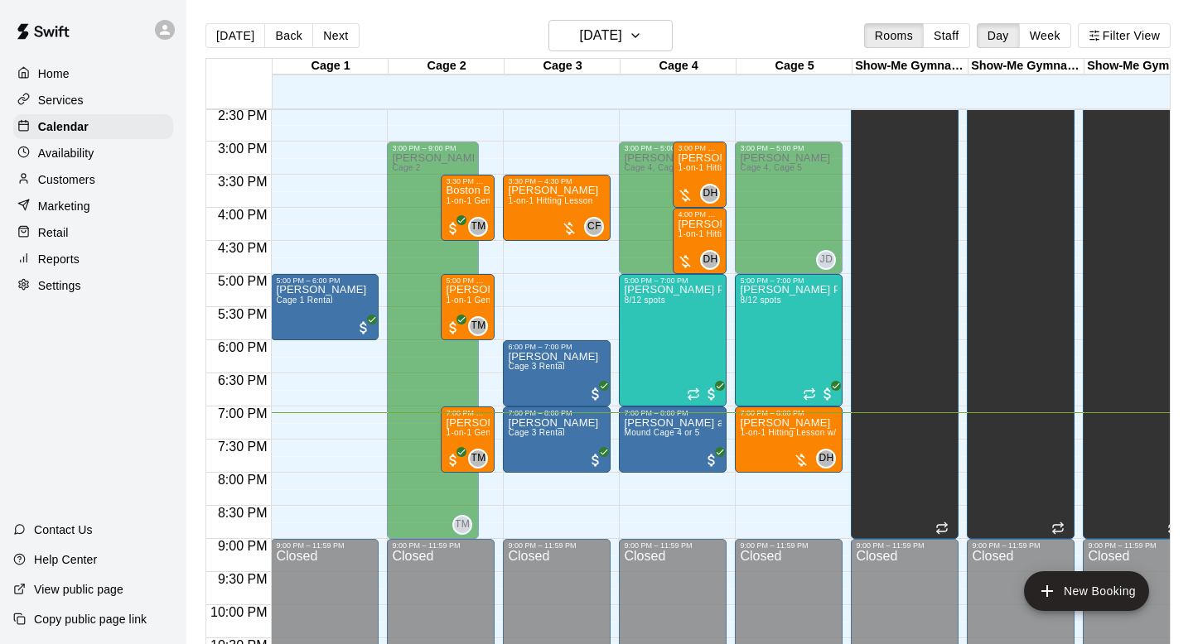
click at [67, 152] on p "Availability" at bounding box center [66, 153] width 56 height 17
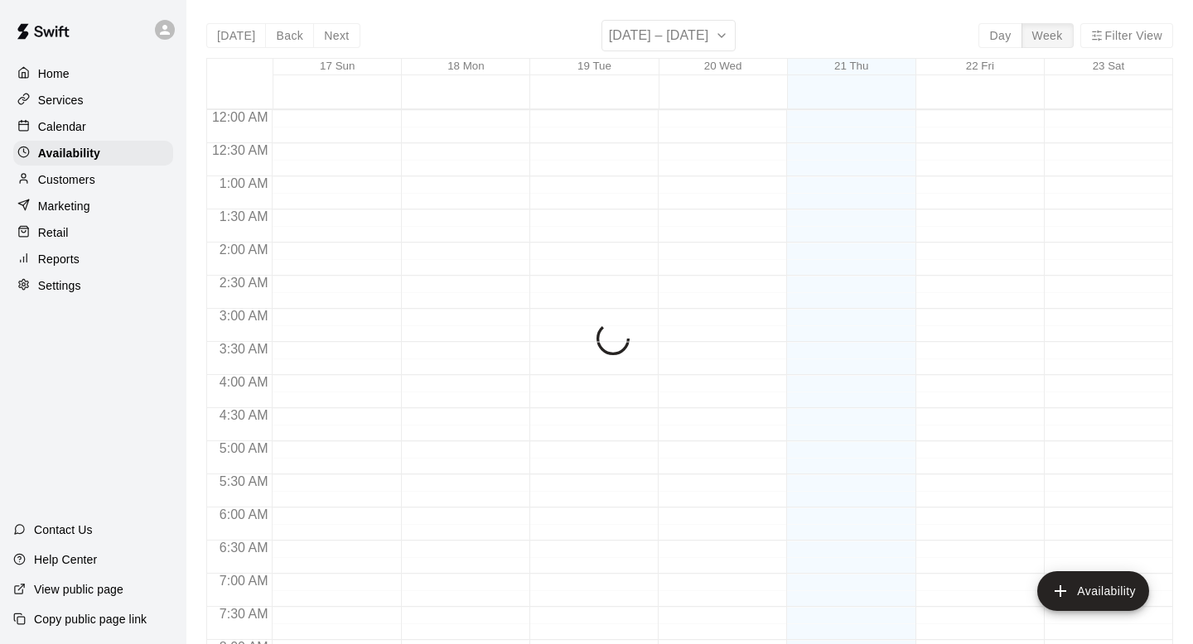
scroll to position [1038, 0]
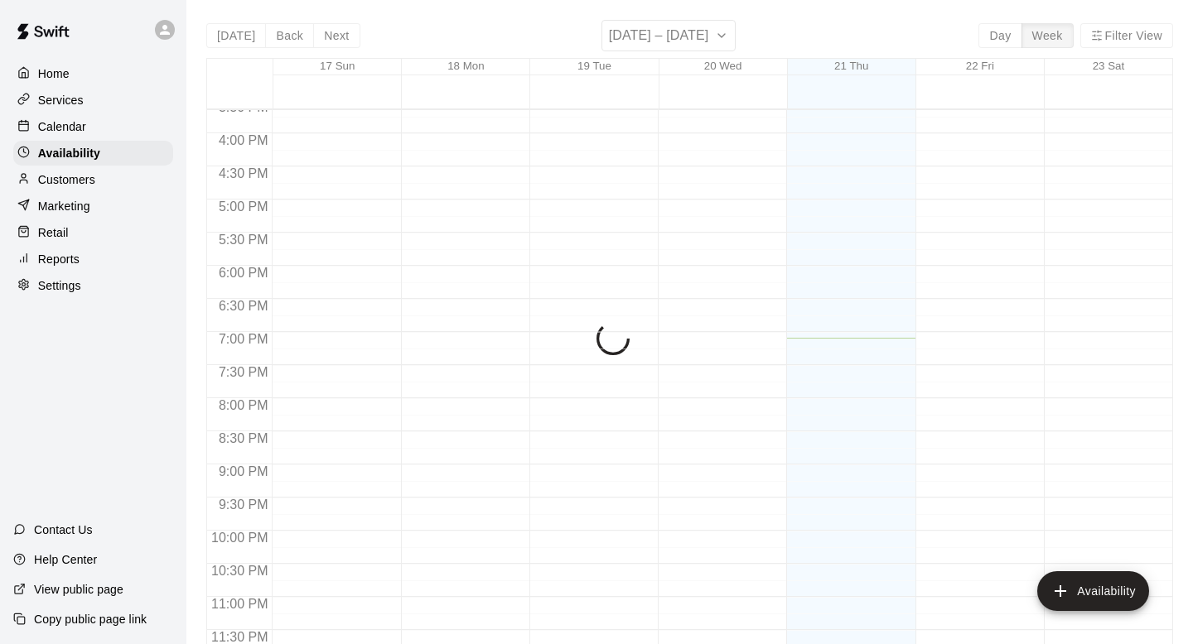
click at [70, 174] on p "Customers" at bounding box center [66, 179] width 57 height 17
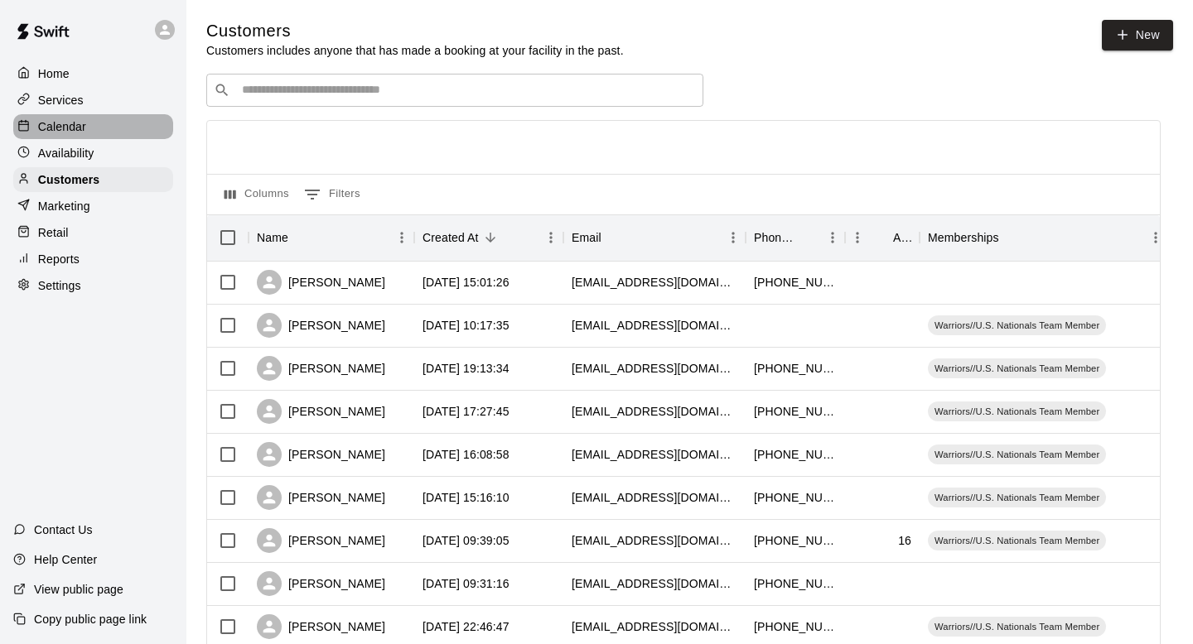
click at [77, 125] on p "Calendar" at bounding box center [62, 126] width 48 height 17
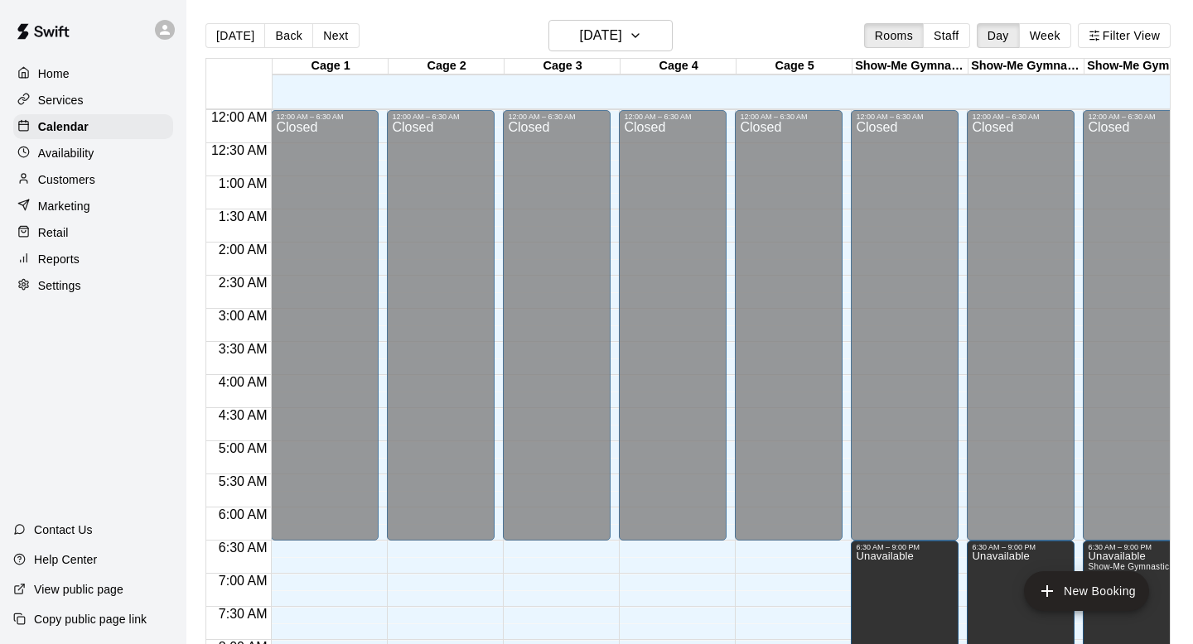
scroll to position [988, 0]
